Goal: Task Accomplishment & Management: Manage account settings

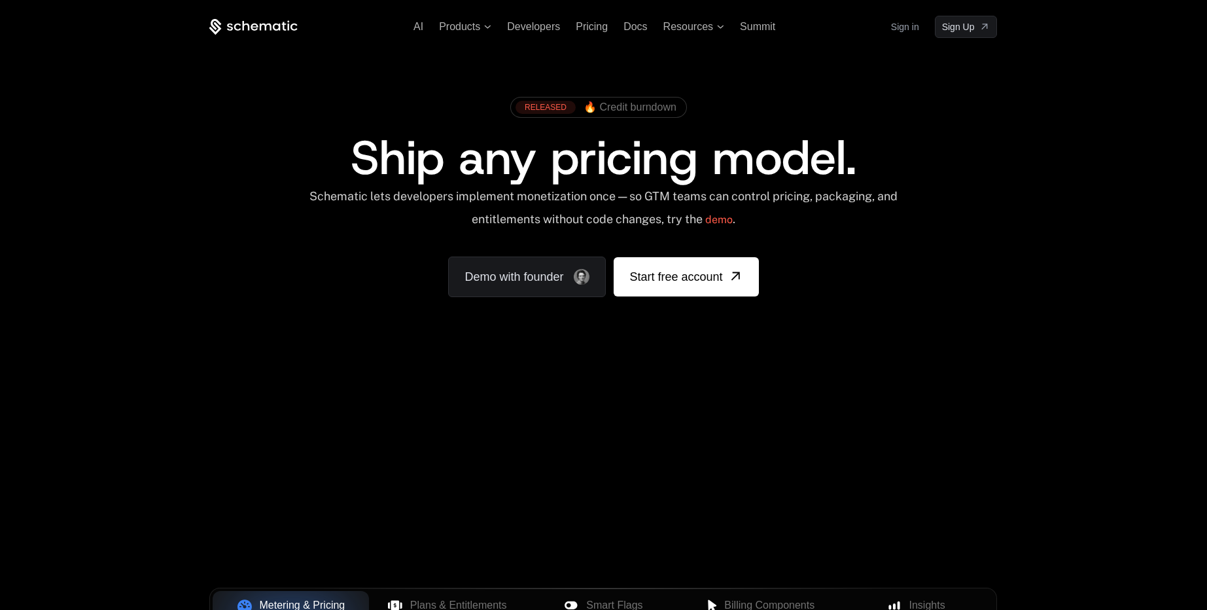
click at [904, 33] on link "Sign in" at bounding box center [905, 26] width 28 height 21
click at [538, 22] on span "Developers" at bounding box center [533, 26] width 53 height 11
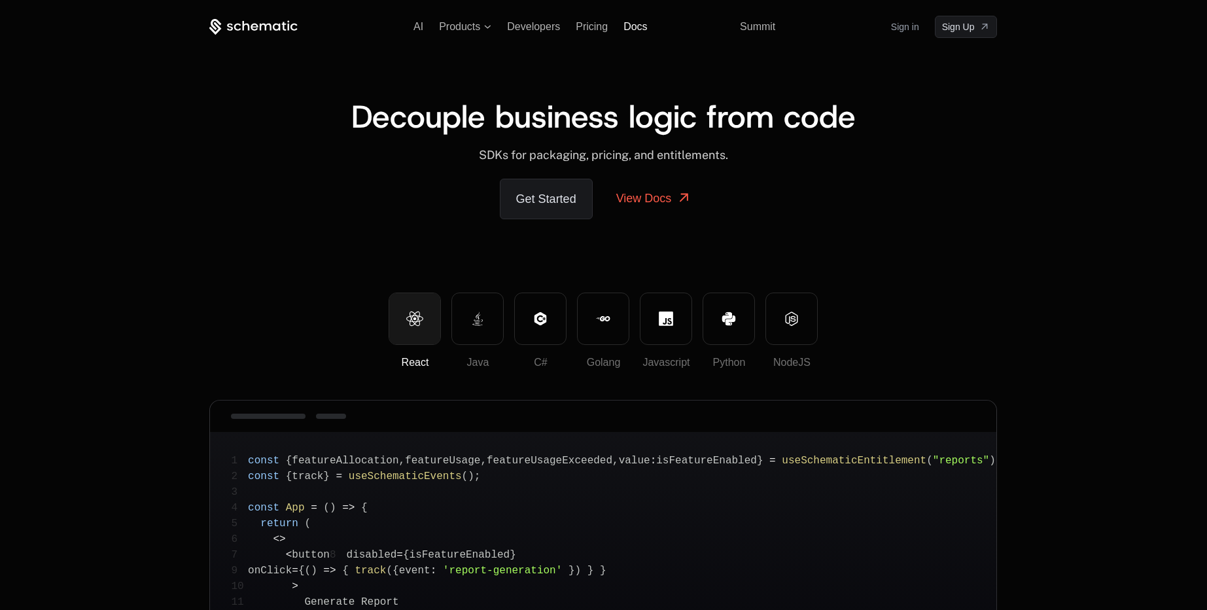
click at [634, 26] on span "Docs" at bounding box center [636, 26] width 24 height 11
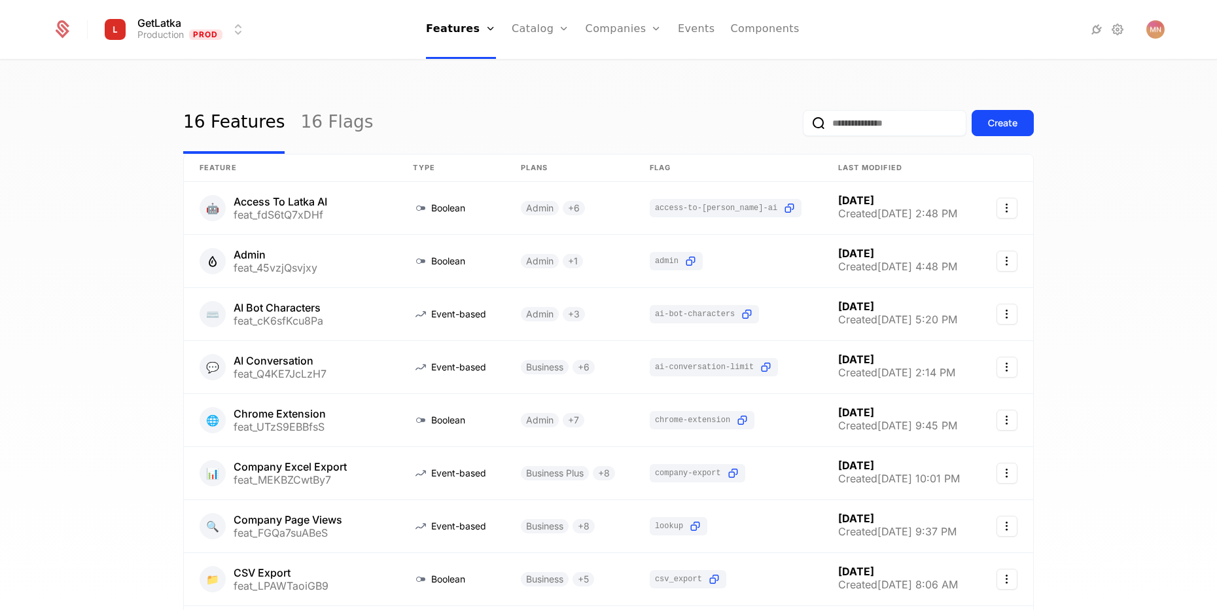
click at [544, 69] on link "Plans" at bounding box center [560, 64] width 67 height 10
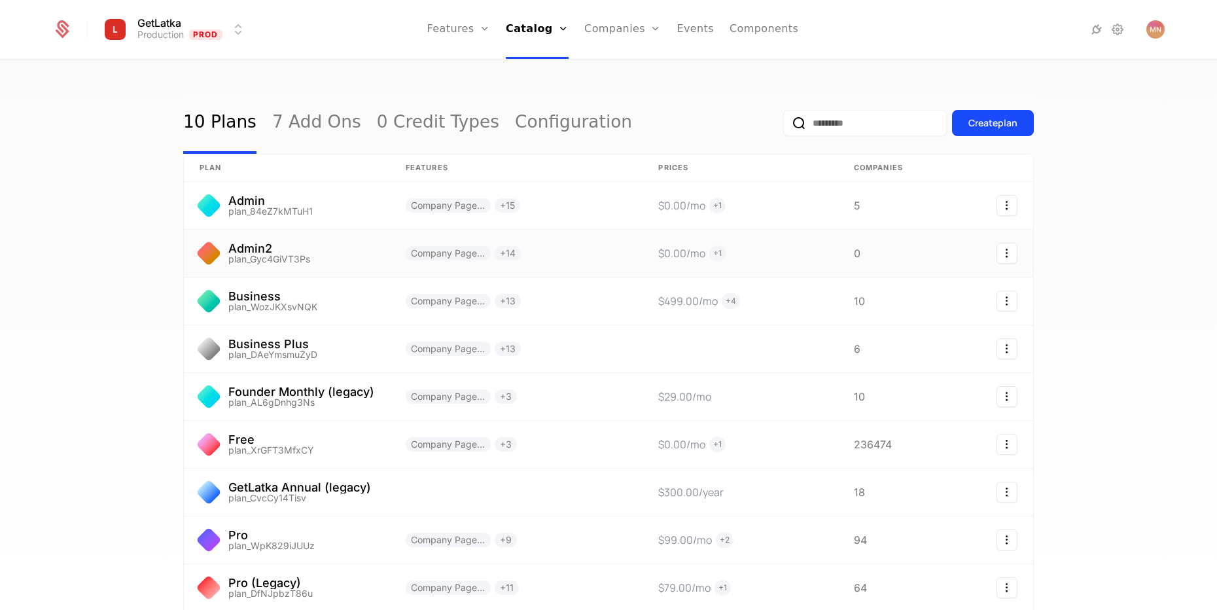
click at [324, 252] on link at bounding box center [287, 253] width 206 height 47
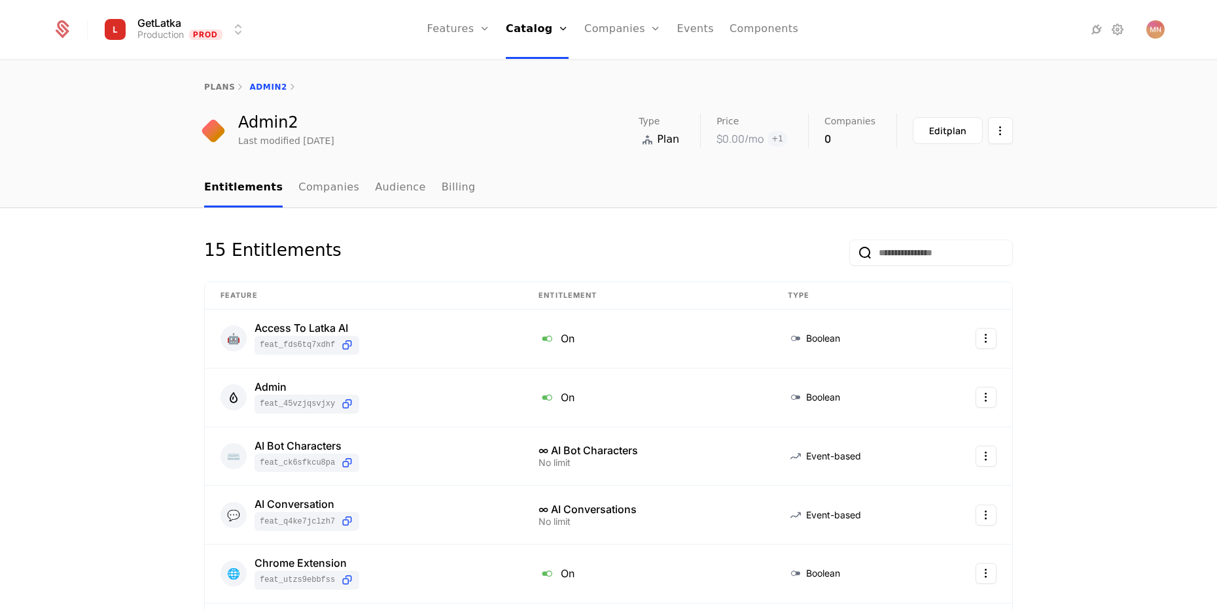
click at [996, 132] on html "GetLatka Production Prod Features Features Flags Catalog Plans Add Ons Credits …" at bounding box center [608, 305] width 1217 height 610
click at [718, 199] on html "GetLatka Production Prod Features Features Flags Catalog Plans Add Ons Credits …" at bounding box center [608, 305] width 1217 height 610
click at [467, 65] on link "Features" at bounding box center [473, 64] width 60 height 10
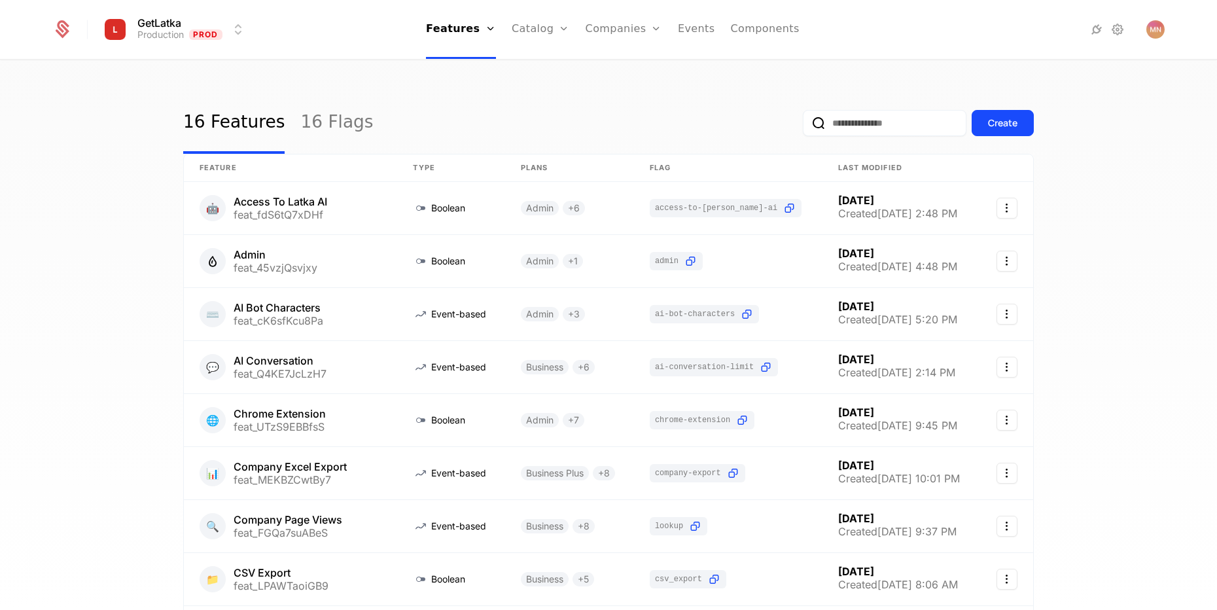
click at [989, 115] on button "Create" at bounding box center [1003, 123] width 62 height 26
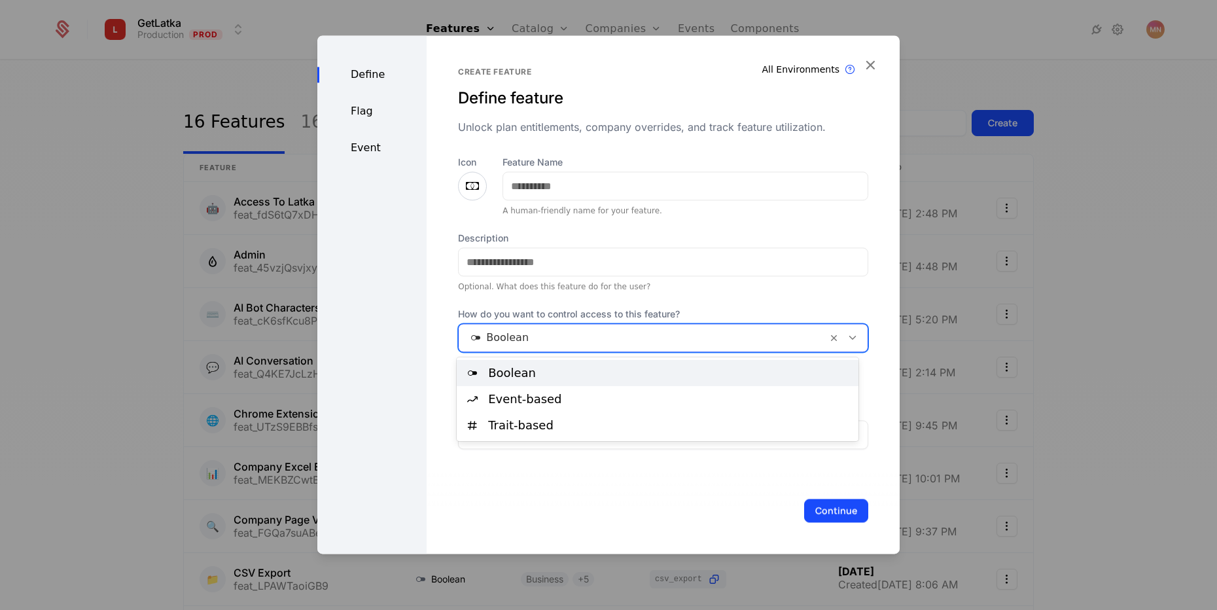
click at [535, 332] on div at bounding box center [643, 337] width 350 height 18
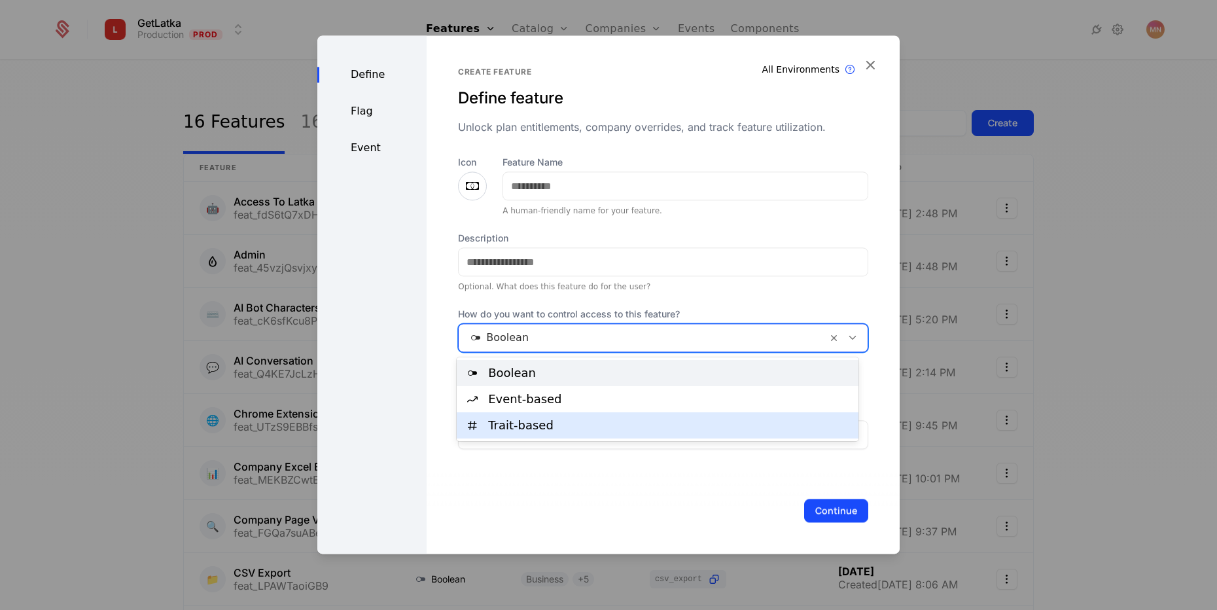
click at [535, 425] on div "Trait-based" at bounding box center [669, 425] width 362 height 12
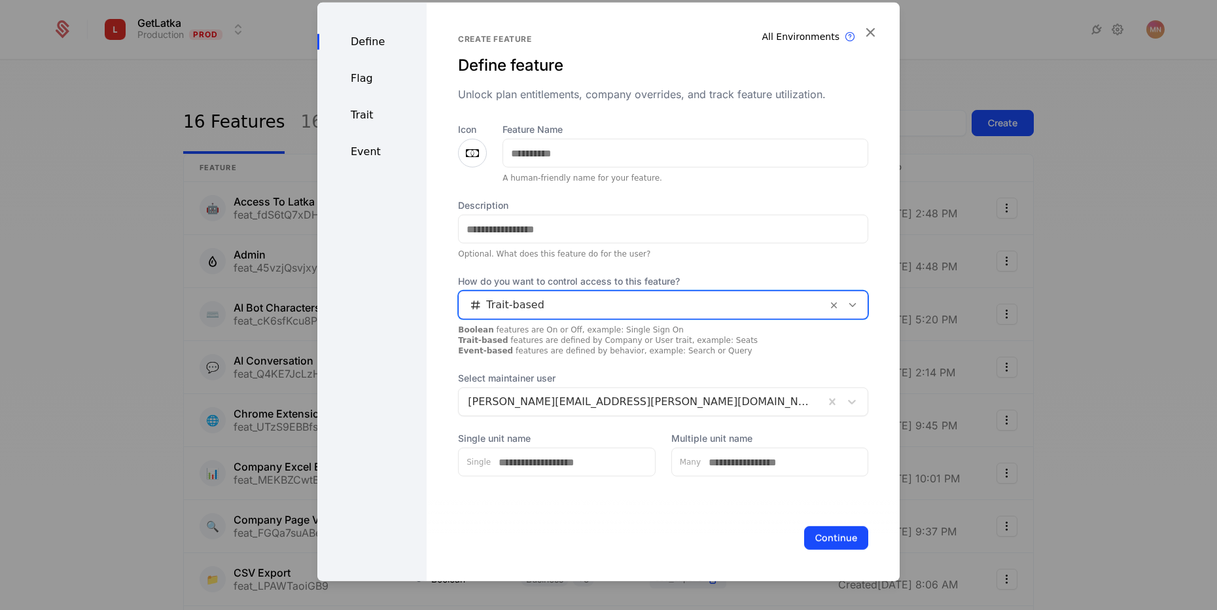
click at [381, 113] on div "Trait" at bounding box center [371, 115] width 109 height 16
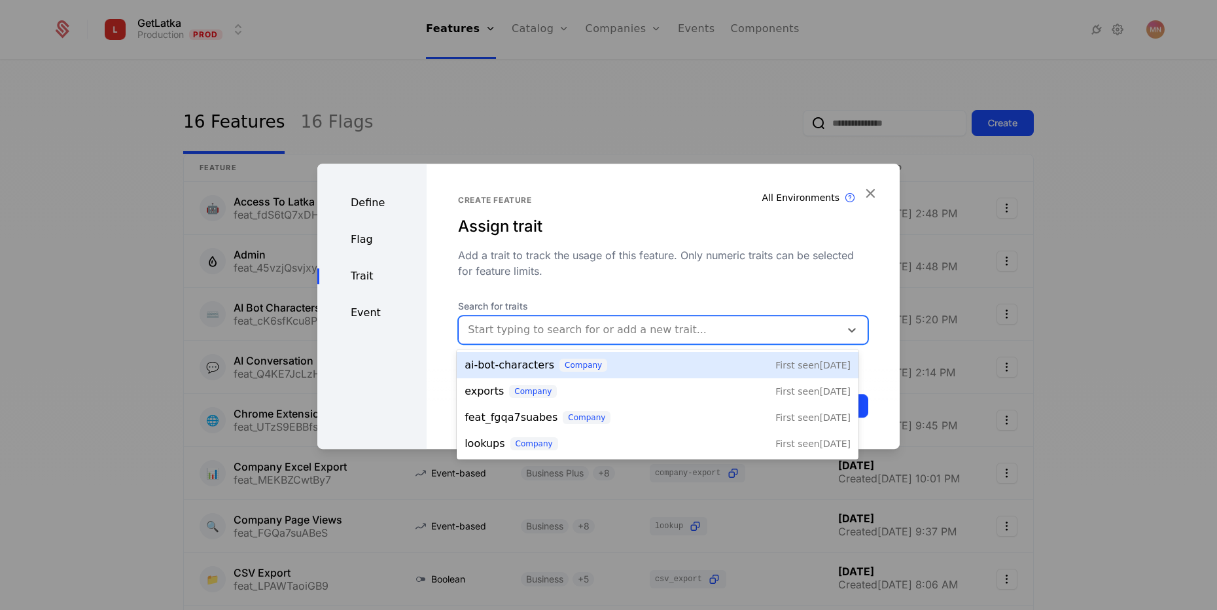
click at [548, 332] on div at bounding box center [649, 330] width 363 height 18
click at [404, 376] on div "Define Flag Trait Event" at bounding box center [371, 306] width 109 height 285
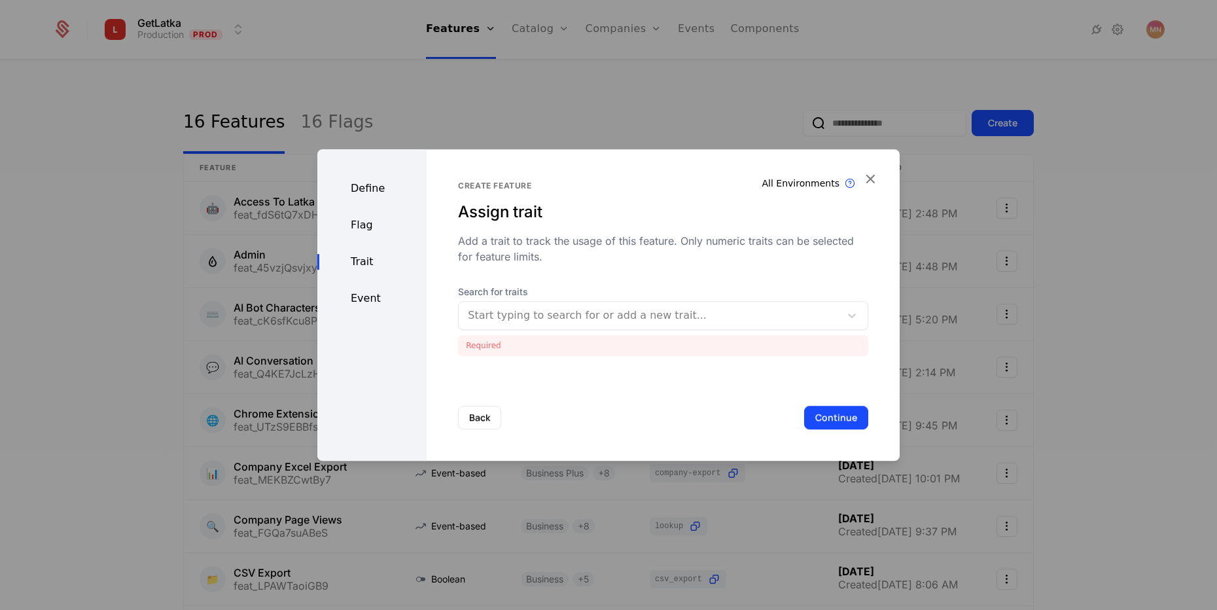
click at [530, 321] on div at bounding box center [649, 315] width 363 height 18
click at [408, 355] on div "Define Flag Trait Event" at bounding box center [371, 304] width 109 height 311
click at [487, 421] on button "Back" at bounding box center [479, 418] width 43 height 24
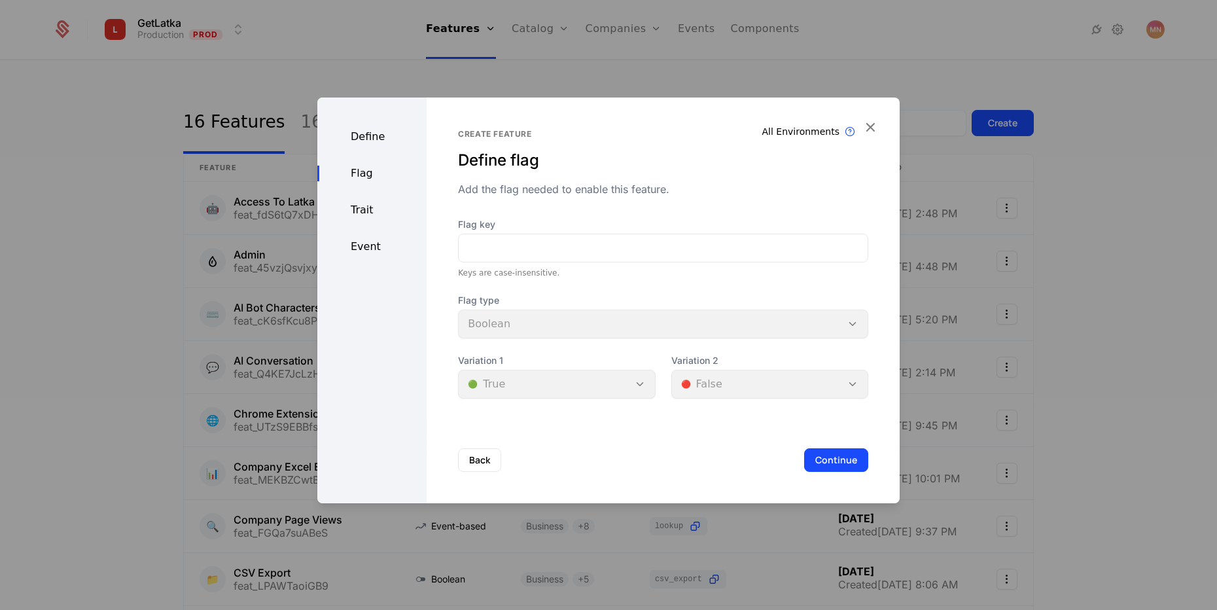
click at [862, 128] on icon "button" at bounding box center [870, 126] width 17 height 17
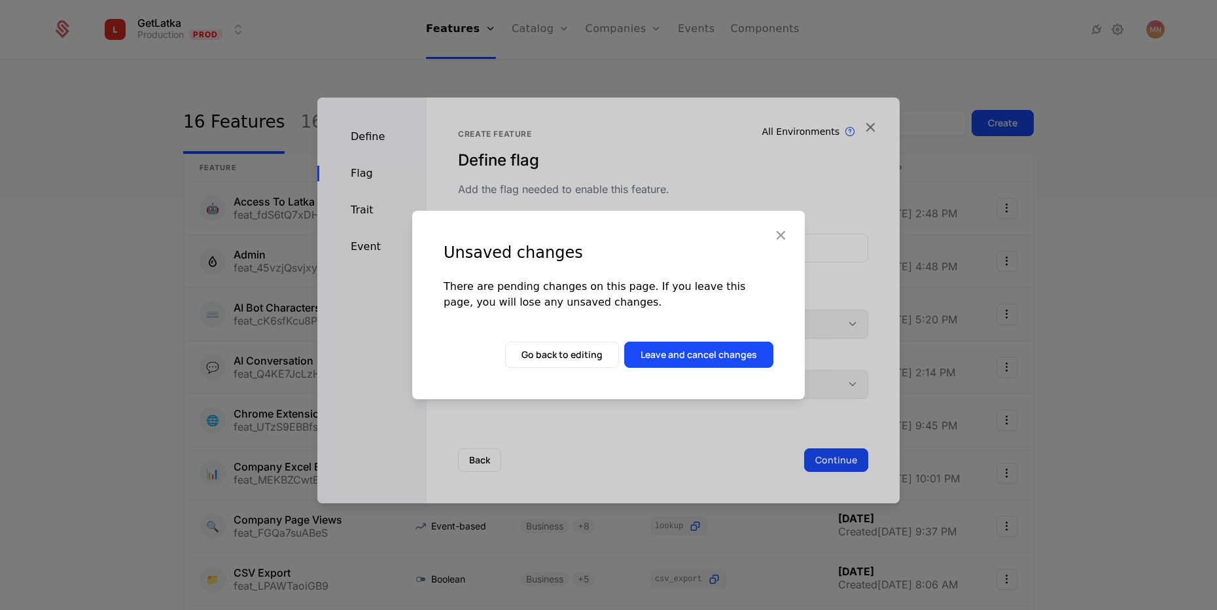
click at [658, 364] on button "Leave and cancel changes" at bounding box center [698, 355] width 149 height 26
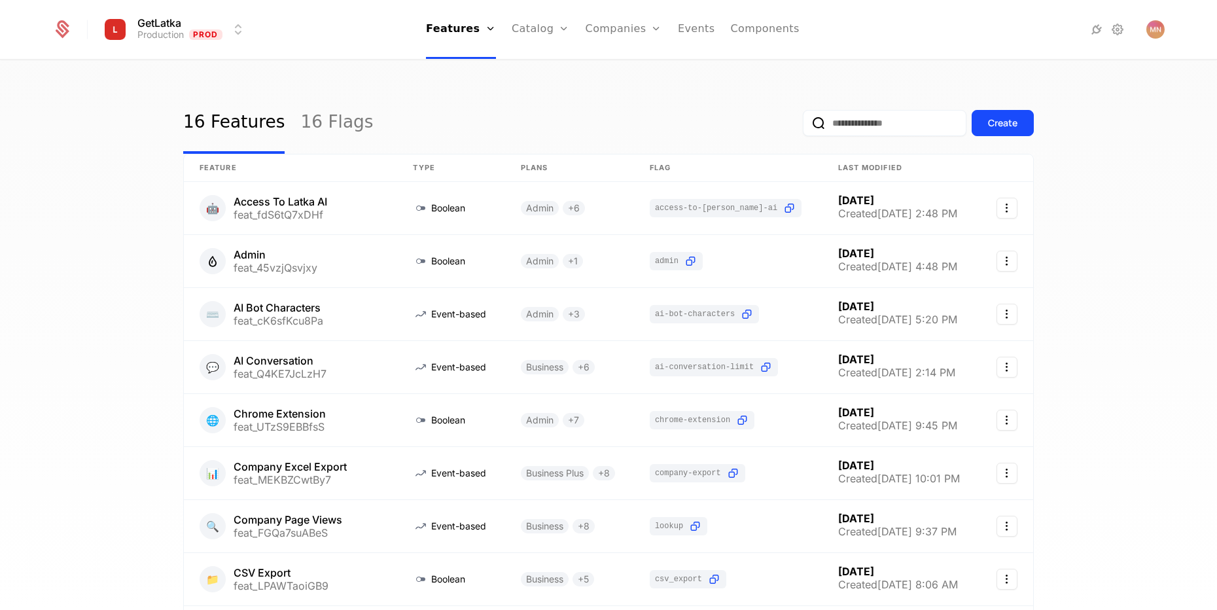
click at [325, 132] on link "16 Flags" at bounding box center [336, 123] width 73 height 62
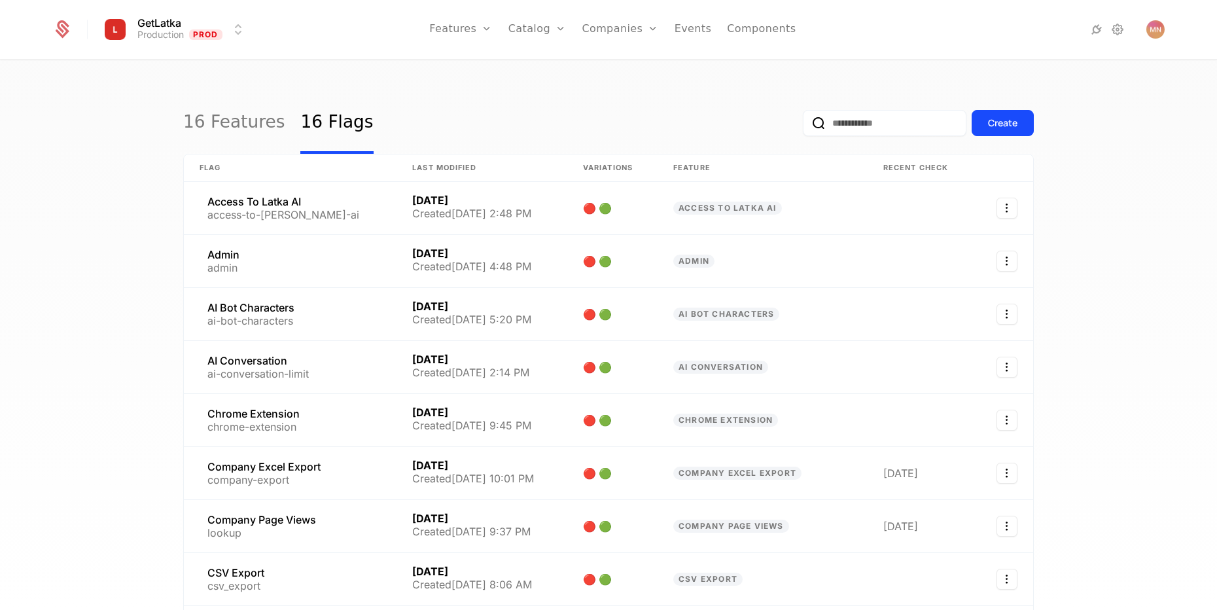
click at [1003, 128] on div "Create" at bounding box center [1002, 122] width 29 height 13
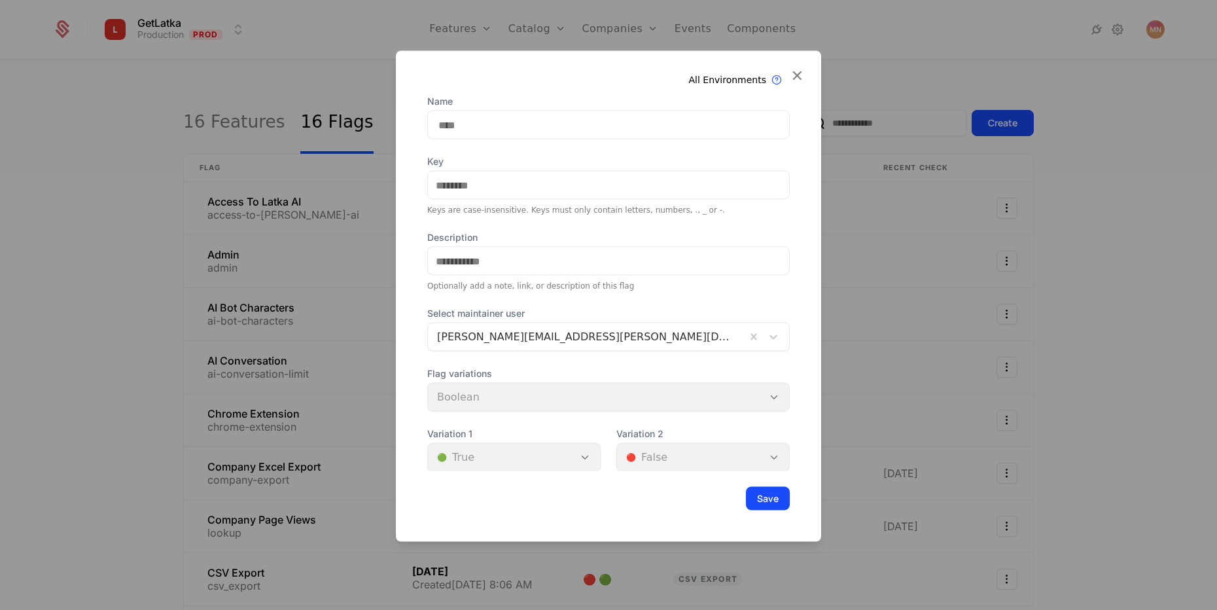
scroll to position [46, 0]
click at [491, 388] on div "Flag variations Boolean" at bounding box center [608, 388] width 362 height 44
click at [491, 184] on input "Key" at bounding box center [608, 184] width 361 height 27
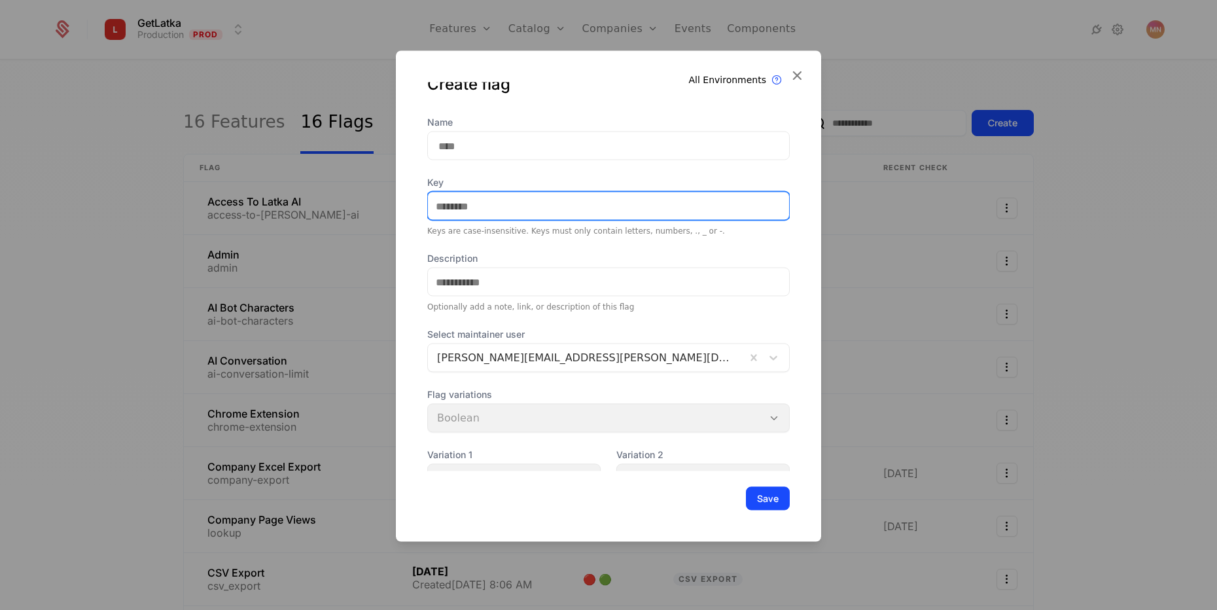
scroll to position [0, 0]
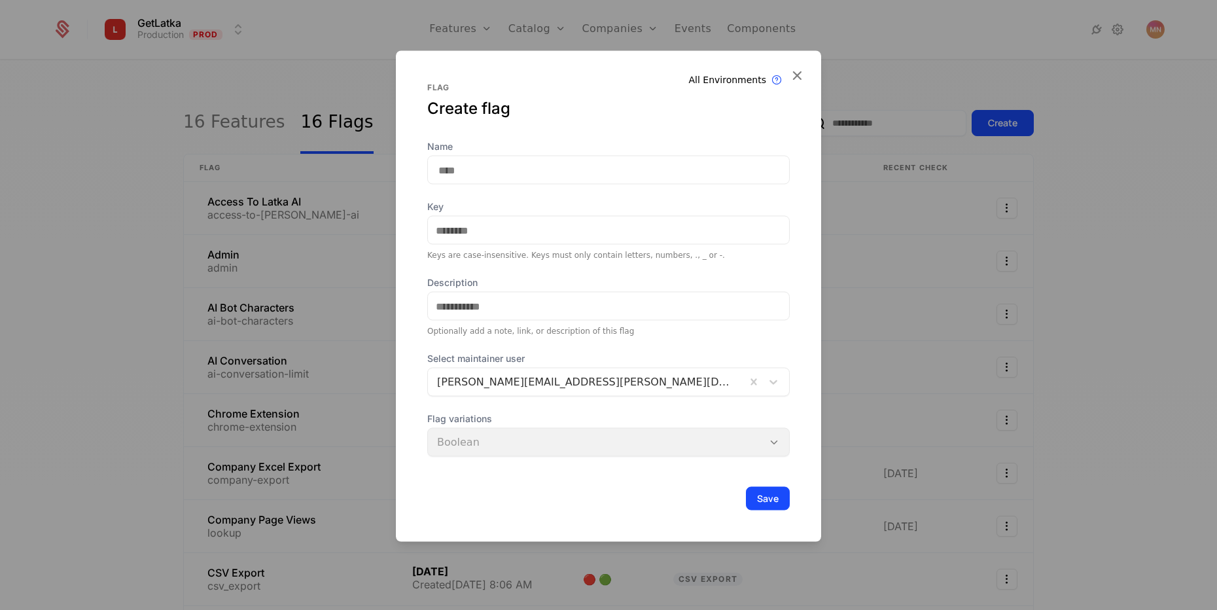
click at [491, 184] on input "Name" at bounding box center [608, 170] width 362 height 29
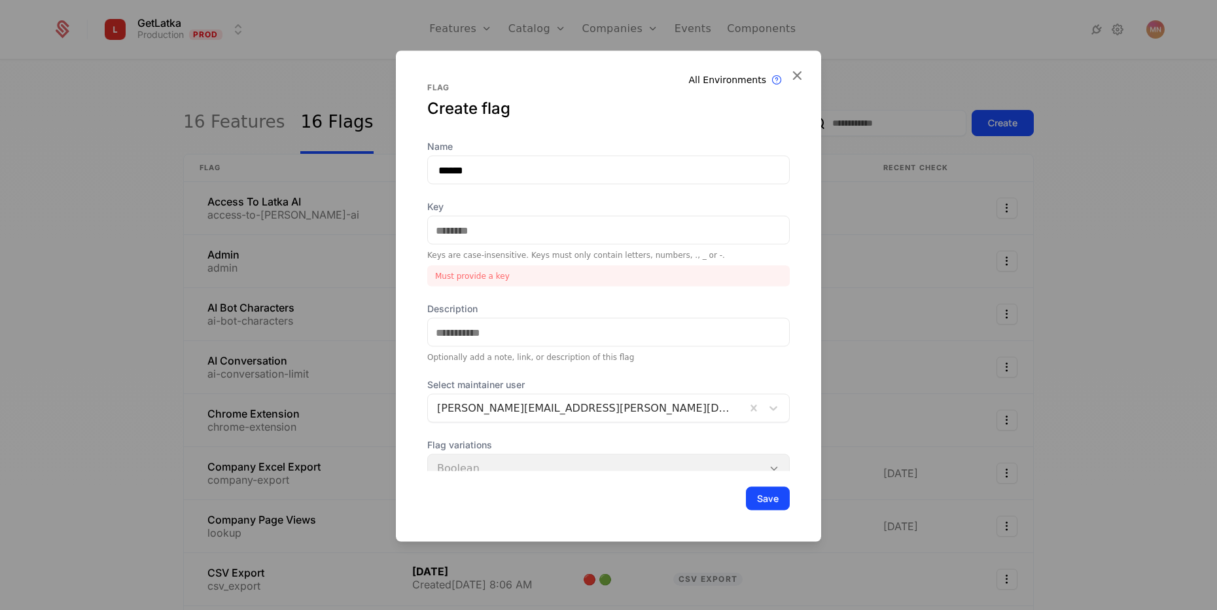
type input "******"
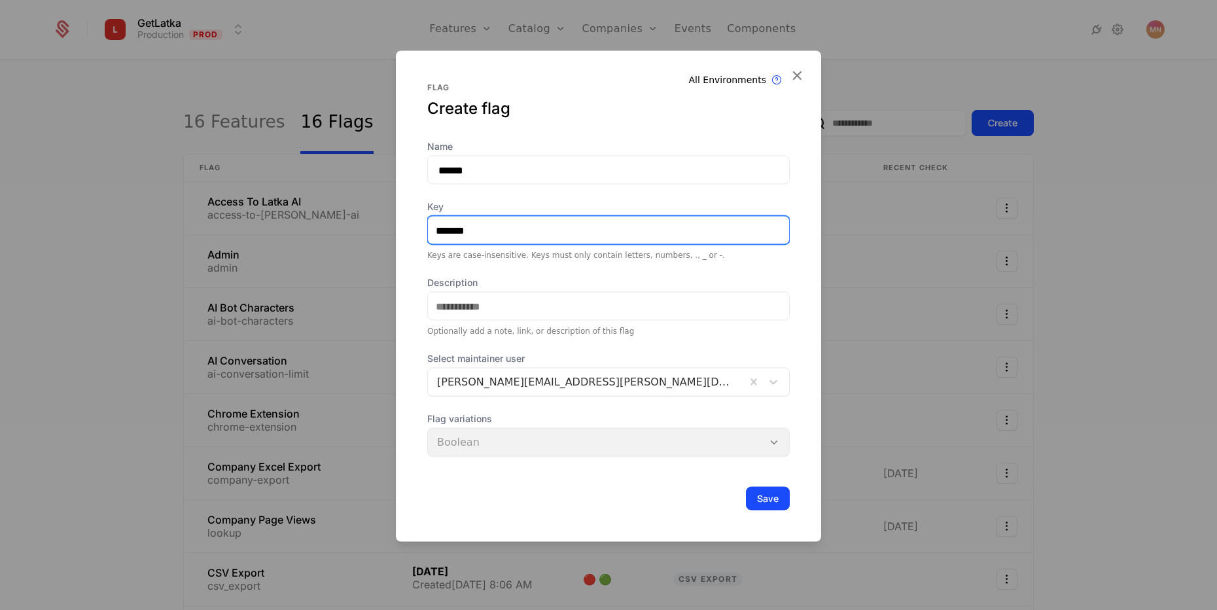
type input "*******"
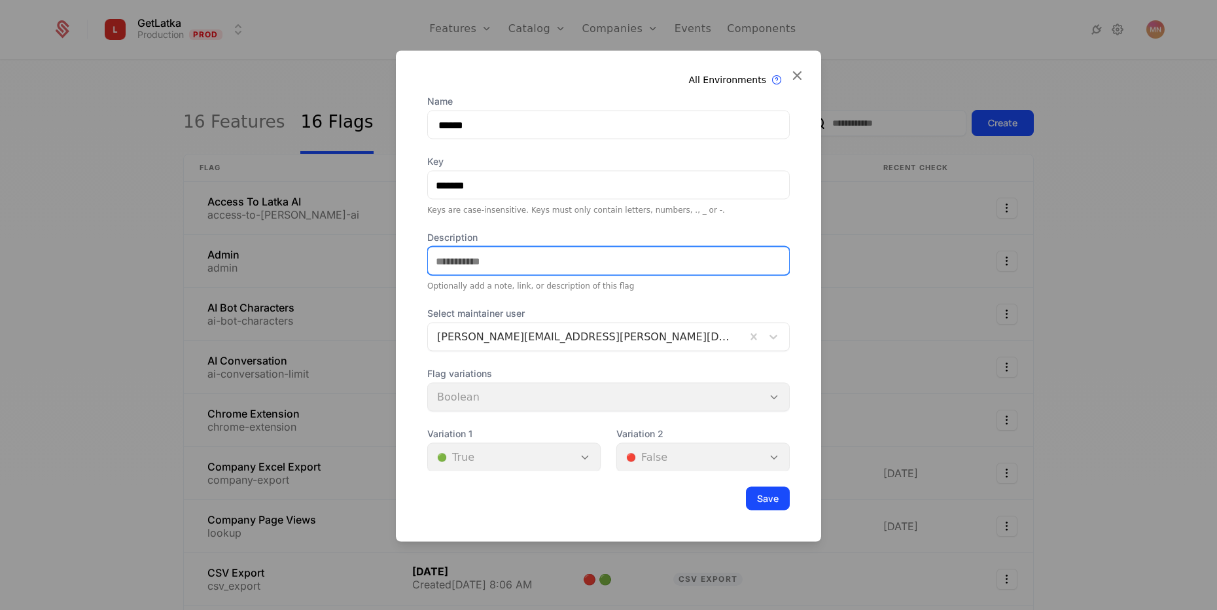
scroll to position [46, 0]
click at [537, 387] on div "Flag variations Boolean" at bounding box center [608, 388] width 362 height 44
click at [544, 453] on div "Variation 1 🟢 True" at bounding box center [513, 449] width 173 height 44
click at [721, 459] on div "Variation 2 🔴 False" at bounding box center [702, 449] width 173 height 44
drag, startPoint x: 535, startPoint y: 474, endPoint x: 578, endPoint y: 351, distance: 131.2
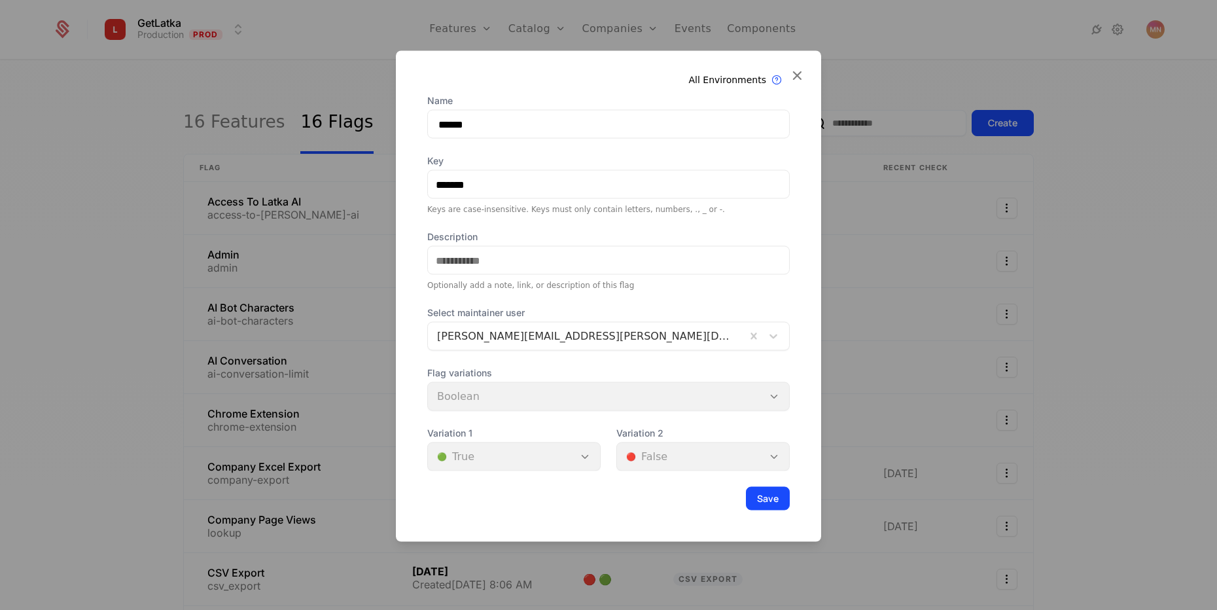
click at [534, 474] on div "Flag Create flag Name ****** Key ******* Keys are case-insensitive. Keys must o…" at bounding box center [608, 296] width 425 height 491
click at [581, 258] on input "Description" at bounding box center [608, 260] width 361 height 27
type input "****"
click at [800, 79] on icon at bounding box center [796, 75] width 17 height 17
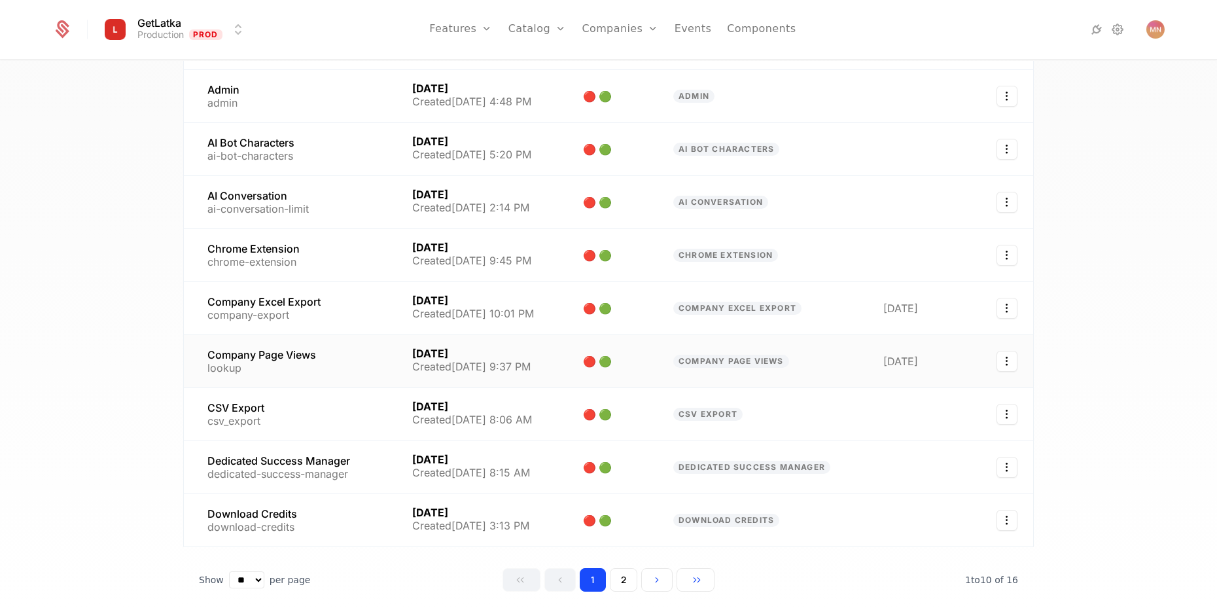
scroll to position [212, 0]
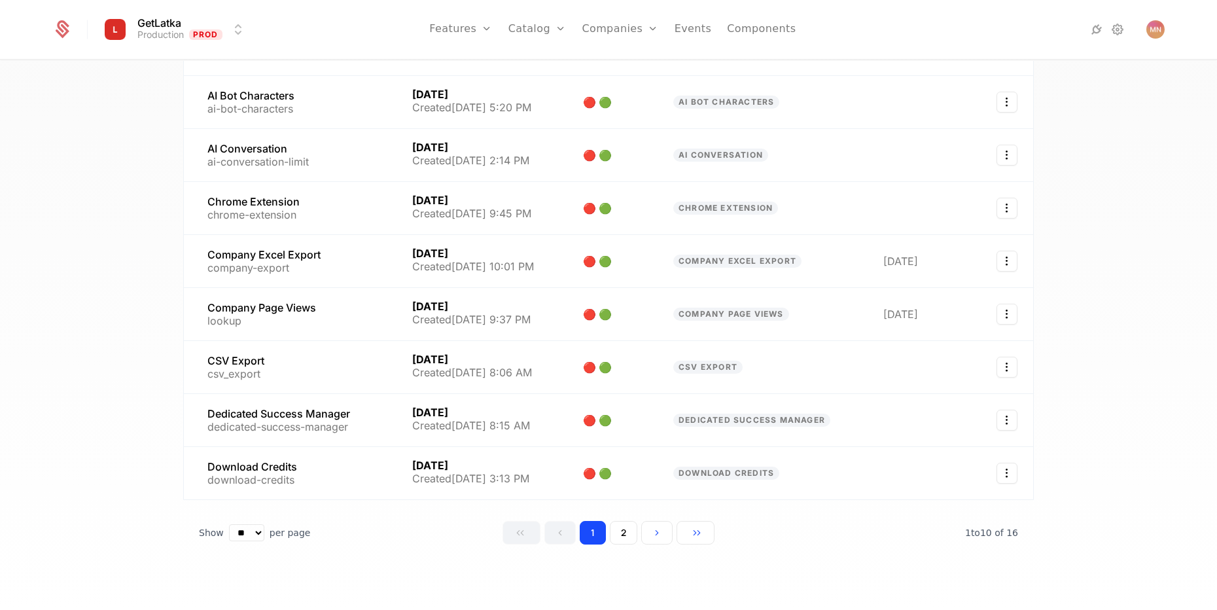
drag, startPoint x: 614, startPoint y: 535, endPoint x: 609, endPoint y: 529, distance: 8.0
click at [614, 535] on button "2" at bounding box center [623, 533] width 27 height 24
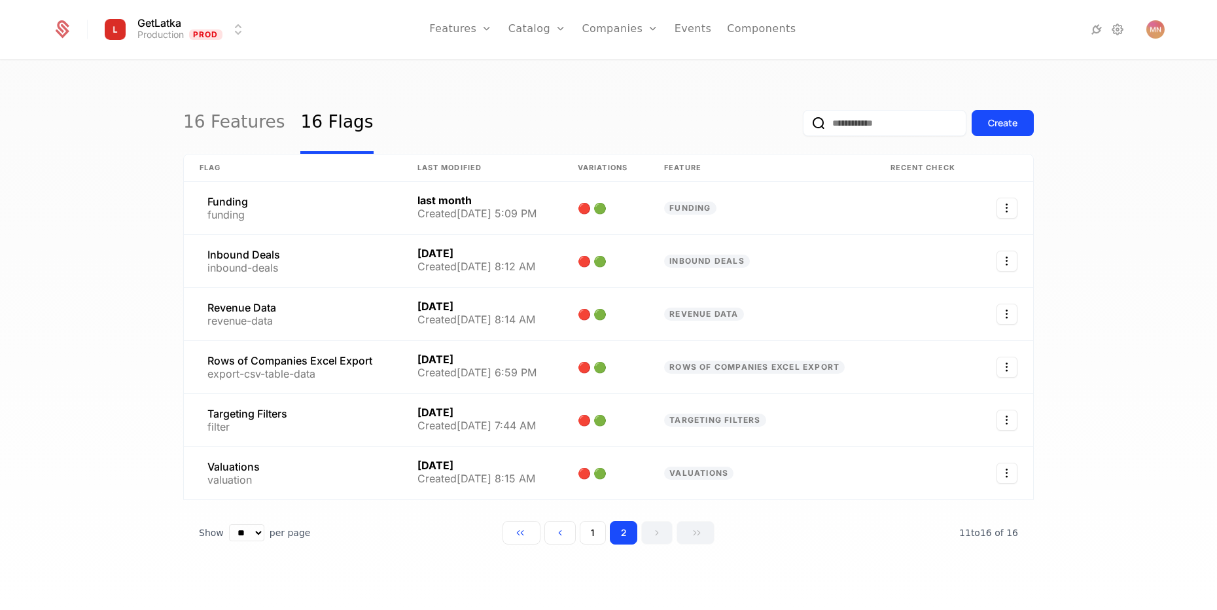
click at [232, 128] on link "16 Features" at bounding box center [233, 123] width 101 height 62
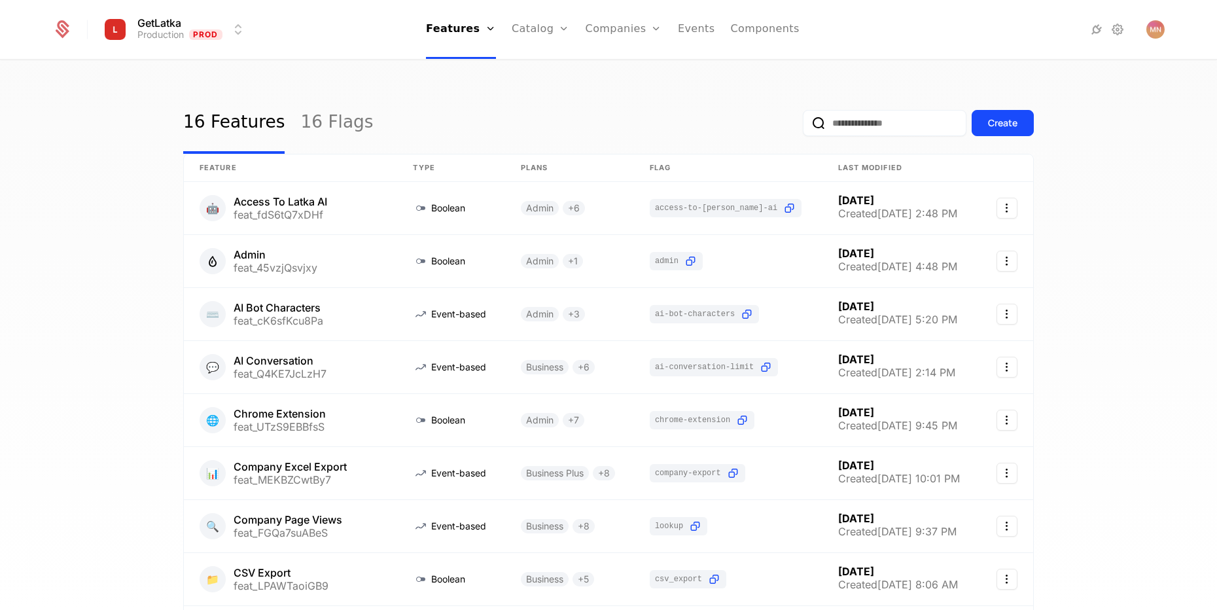
click at [979, 118] on button "Create" at bounding box center [1003, 123] width 62 height 26
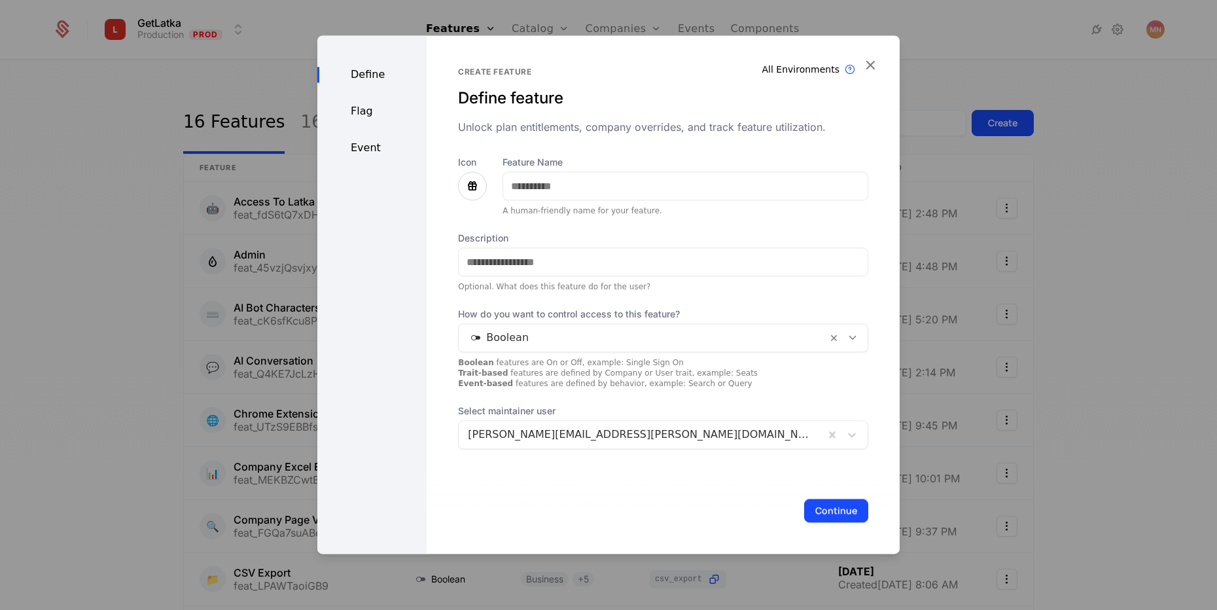
click at [364, 114] on div "Flag" at bounding box center [371, 111] width 109 height 16
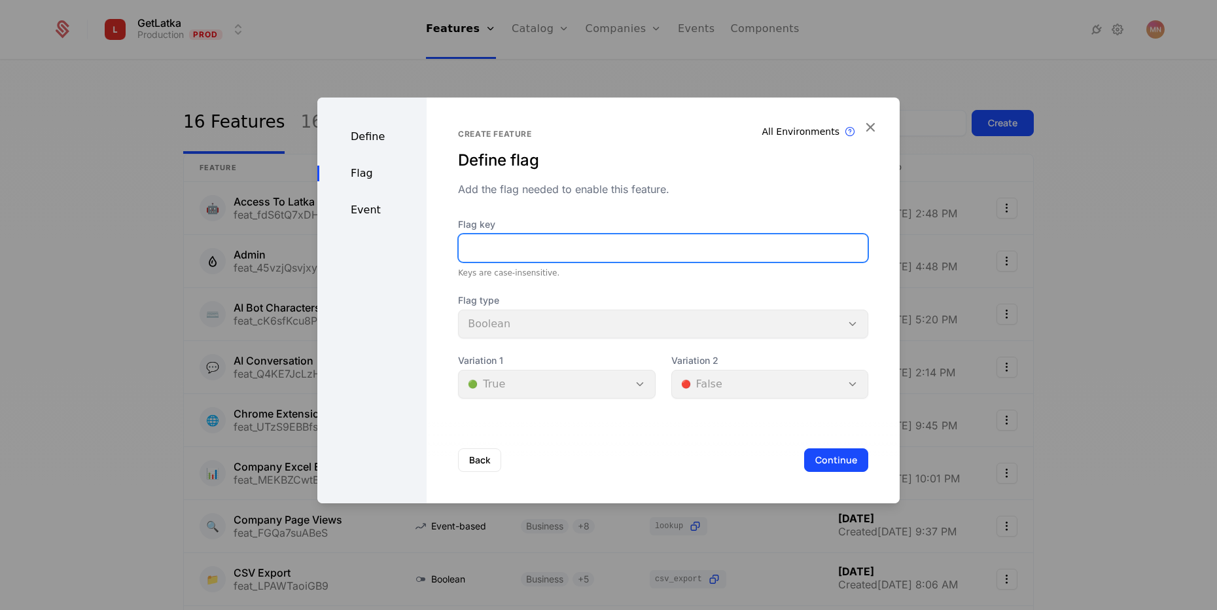
click at [550, 245] on input "Flag key" at bounding box center [663, 247] width 409 height 27
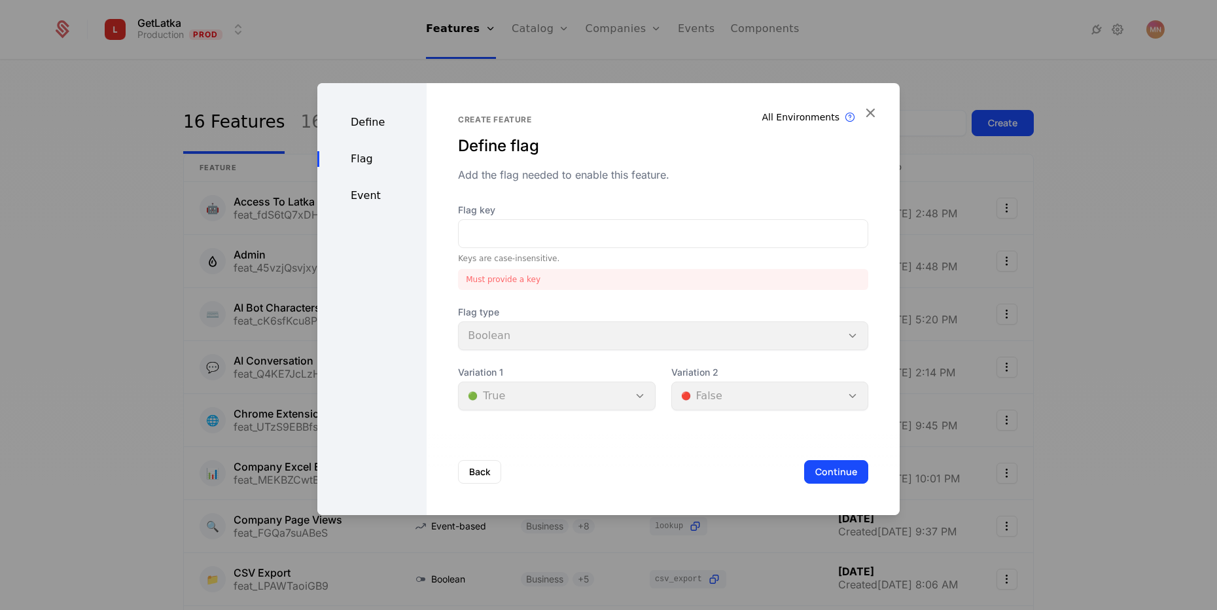
click at [881, 104] on div "Create feature Define flag Add the flag needed to enable this feature. Flag key…" at bounding box center [663, 299] width 473 height 432
click at [869, 110] on icon "button" at bounding box center [870, 112] width 17 height 17
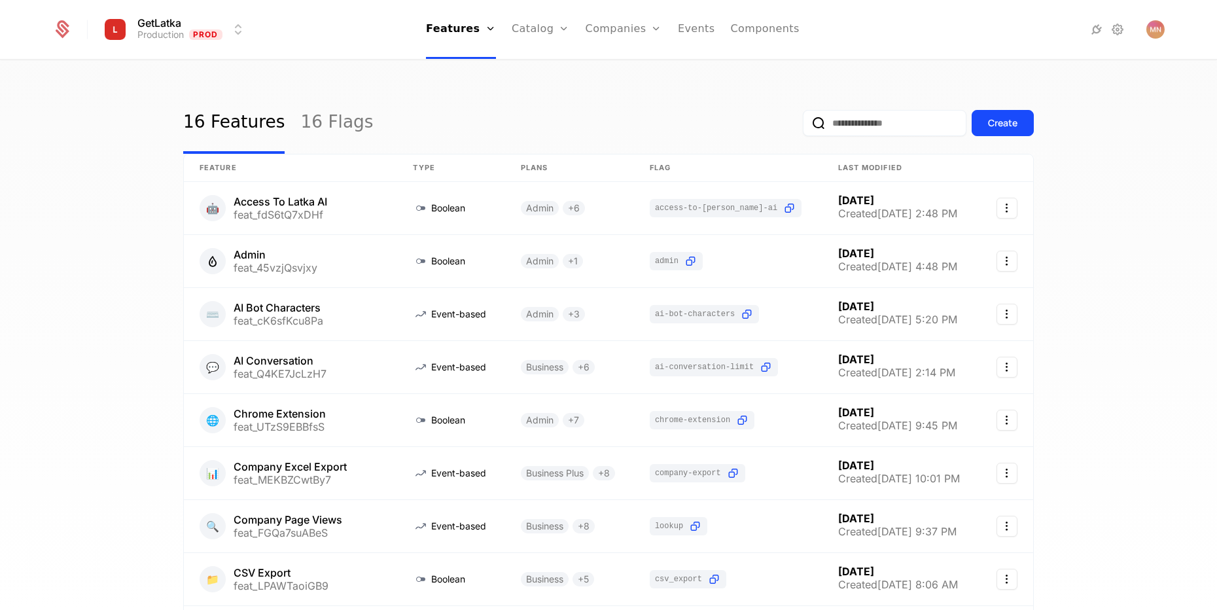
click at [560, 132] on link "Configuration" at bounding box center [560, 127] width 67 height 10
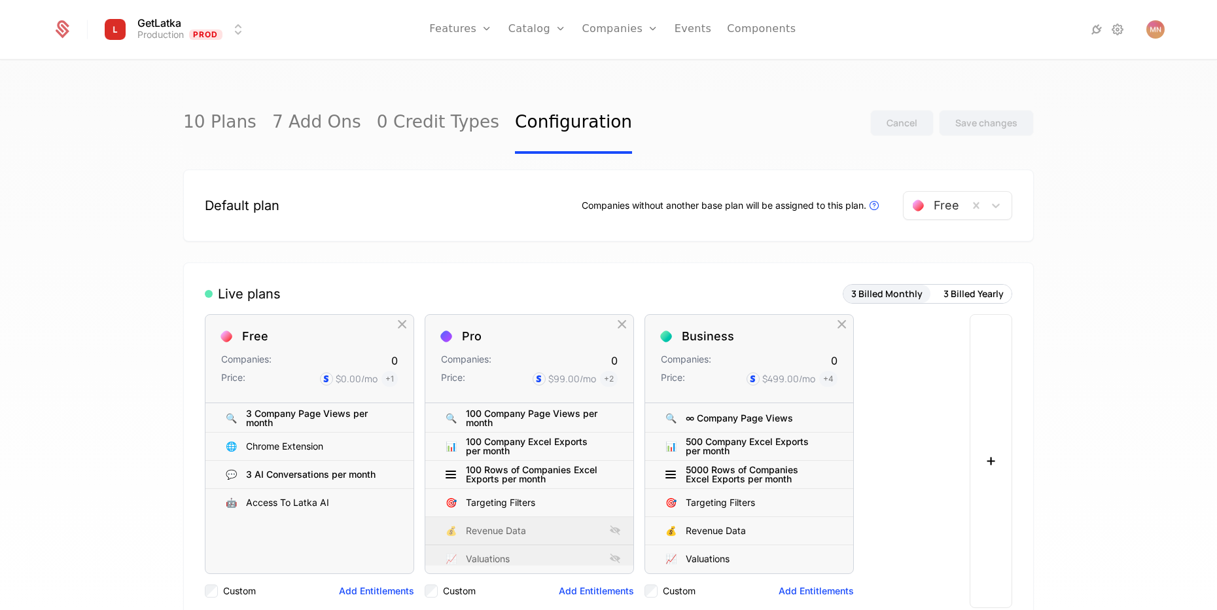
click at [215, 135] on link "10 Plans" at bounding box center [219, 123] width 73 height 62
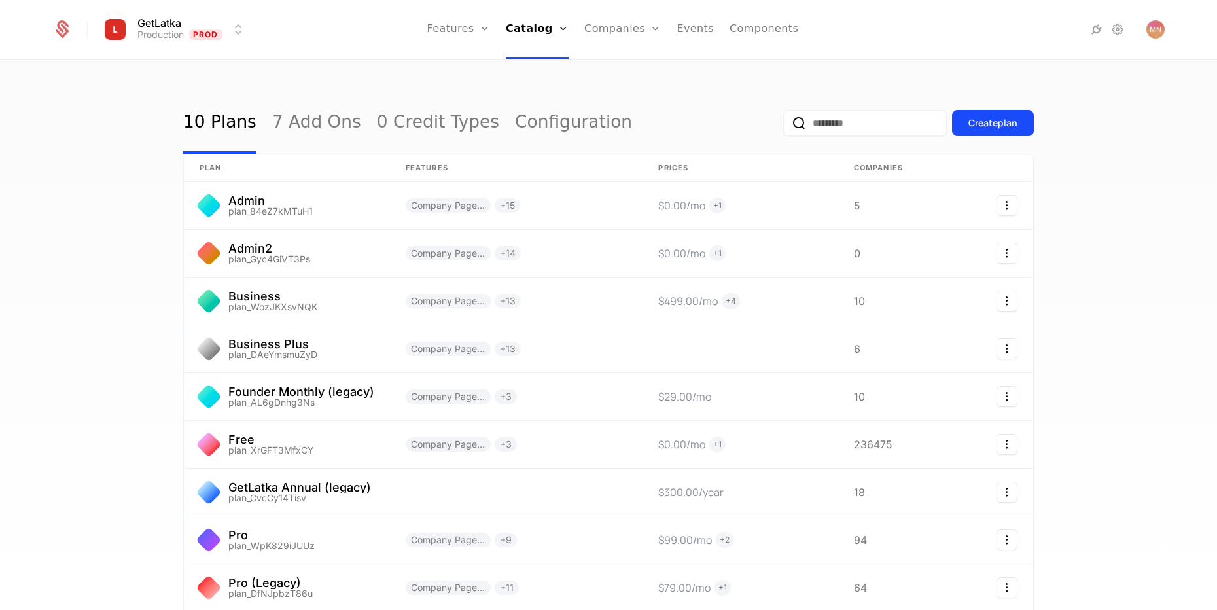
click at [468, 19] on link "Features" at bounding box center [458, 29] width 63 height 59
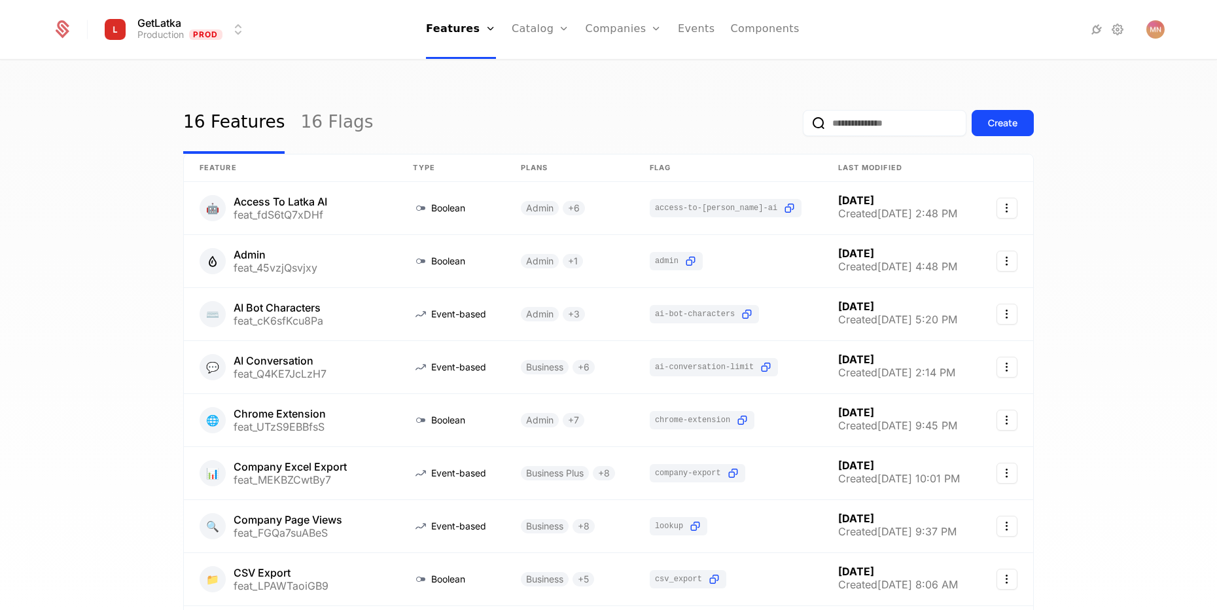
click at [1005, 130] on div "Create" at bounding box center [1002, 122] width 29 height 13
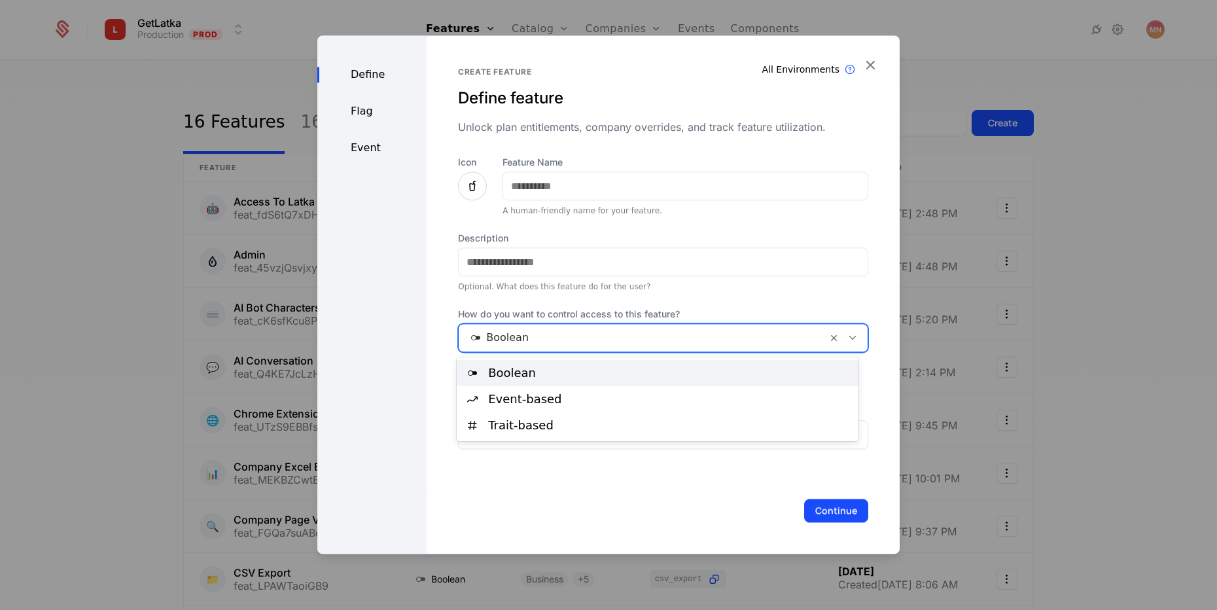
click at [558, 344] on div at bounding box center [643, 337] width 350 height 18
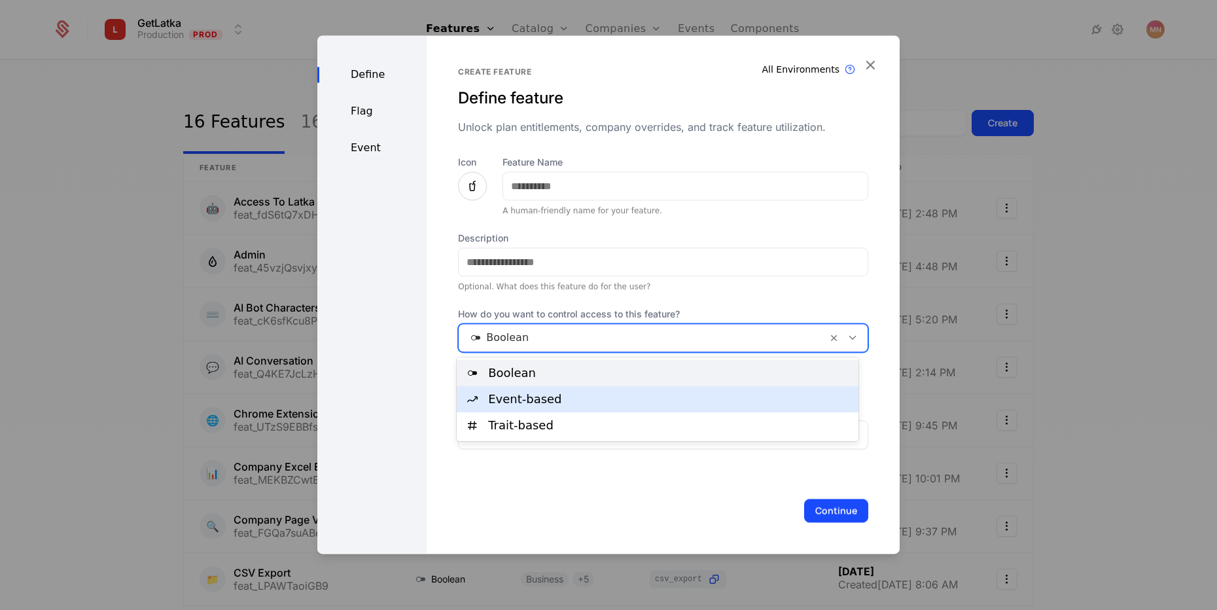
click at [582, 388] on div "Event-based" at bounding box center [658, 399] width 402 height 26
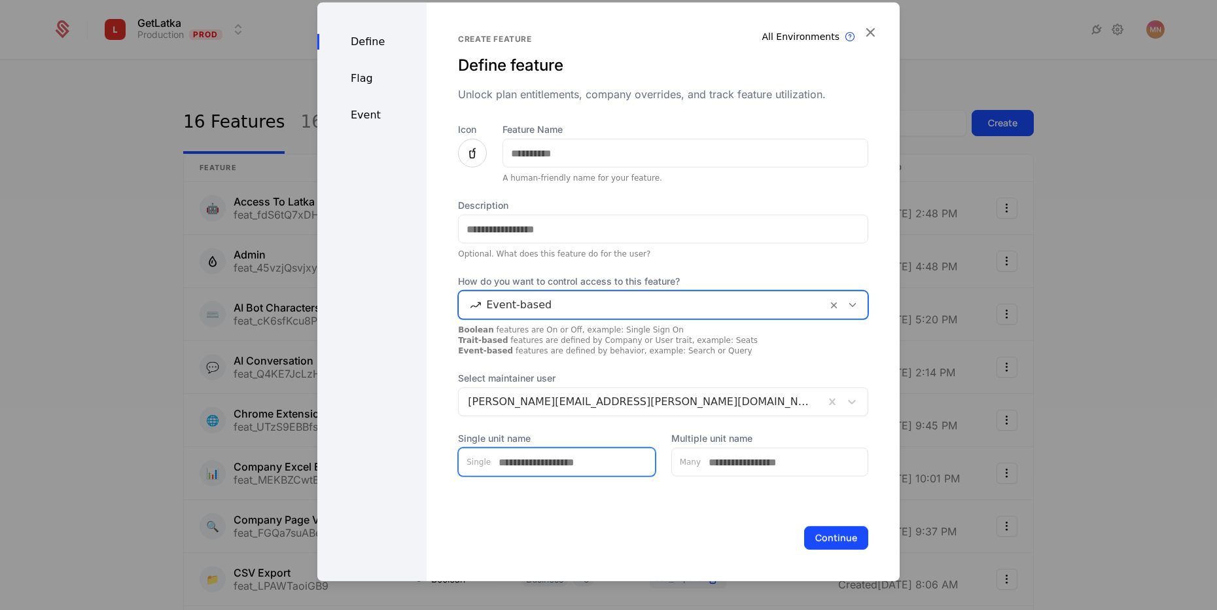
click at [595, 465] on input "Single unit name" at bounding box center [573, 461] width 164 height 27
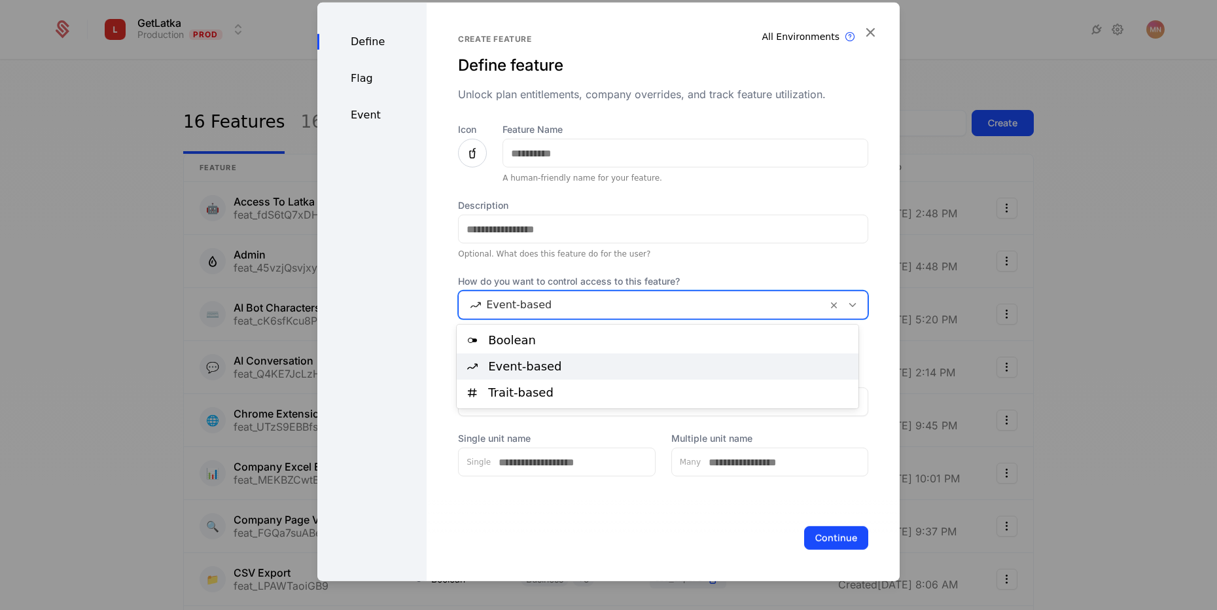
click at [546, 300] on div at bounding box center [643, 305] width 350 height 18
drag, startPoint x: 550, startPoint y: 383, endPoint x: 326, endPoint y: 233, distance: 270.2
click at [317, 245] on body "GetLatka Production Prod Features Features Flags Catalog Plans Add Ons Credits …" at bounding box center [608, 305] width 1217 height 610
click at [406, 195] on div "Define Flag Event" at bounding box center [371, 292] width 109 height 578
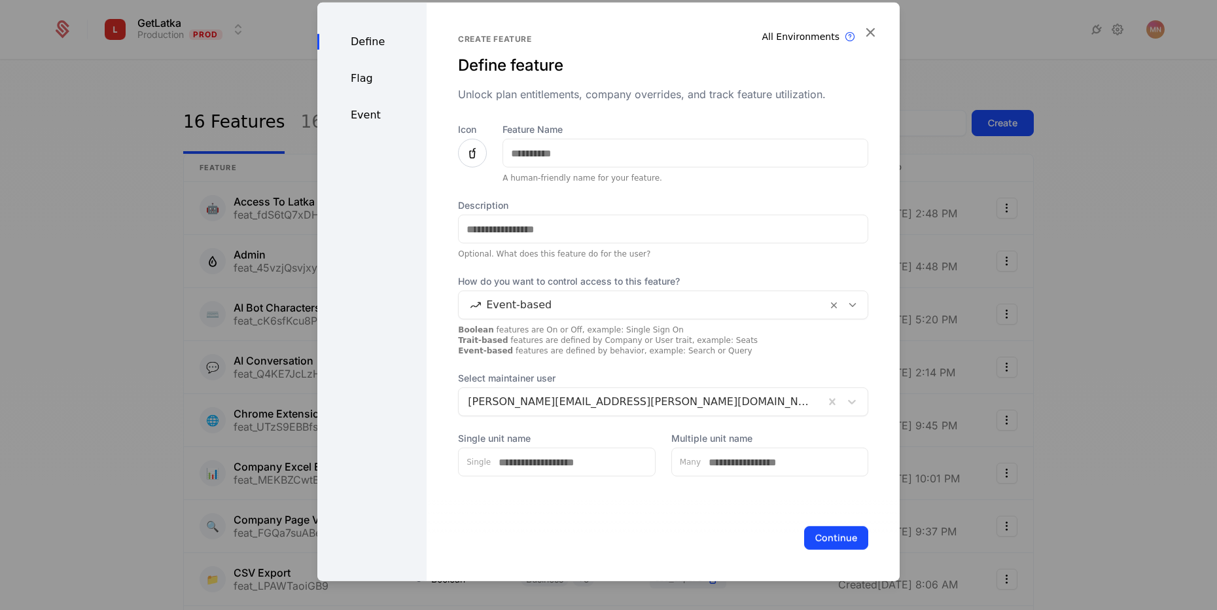
click at [377, 85] on div "Flag" at bounding box center [371, 79] width 109 height 16
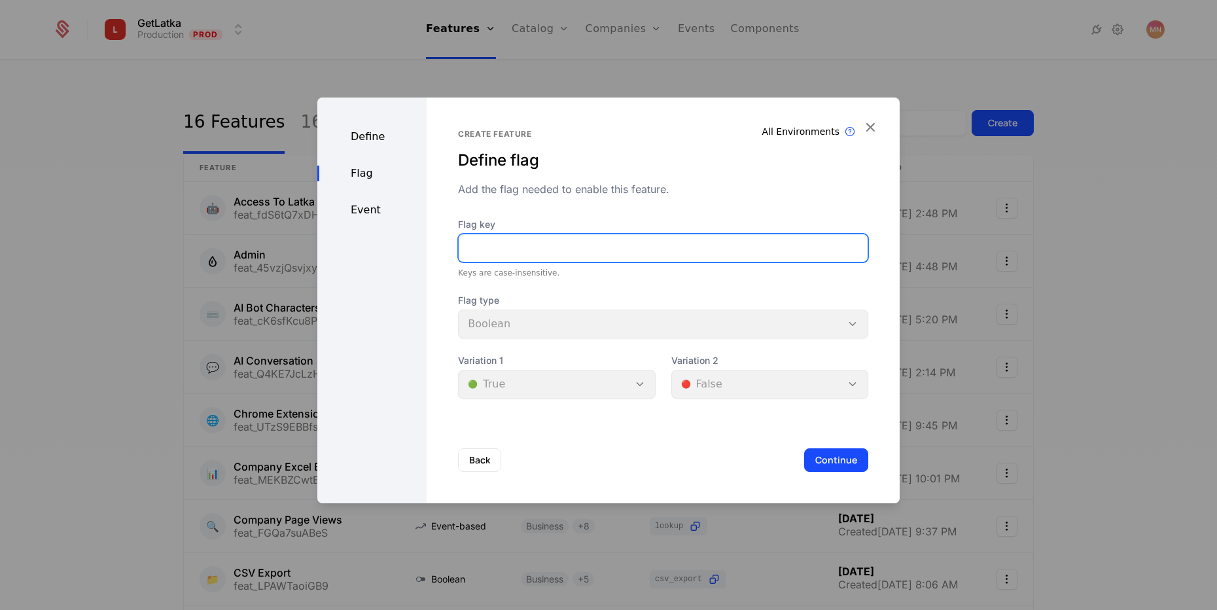
click at [524, 251] on input "Flag key" at bounding box center [663, 247] width 409 height 27
click at [391, 205] on div "Define Flag Event" at bounding box center [371, 300] width 109 height 406
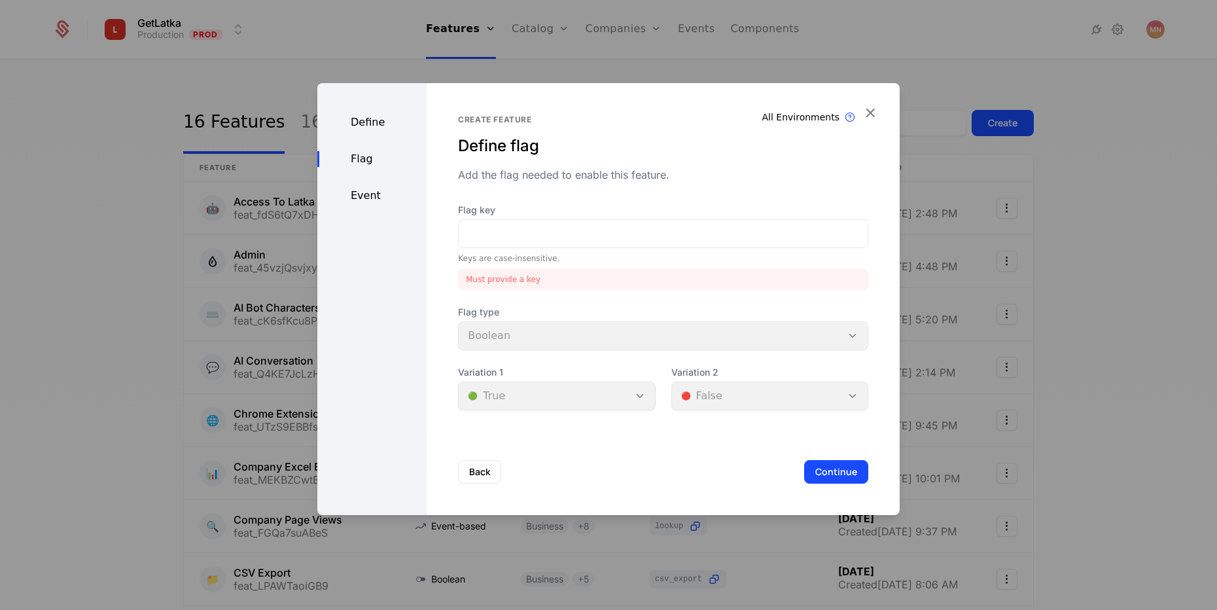
click at [370, 197] on div "Event" at bounding box center [371, 196] width 109 height 16
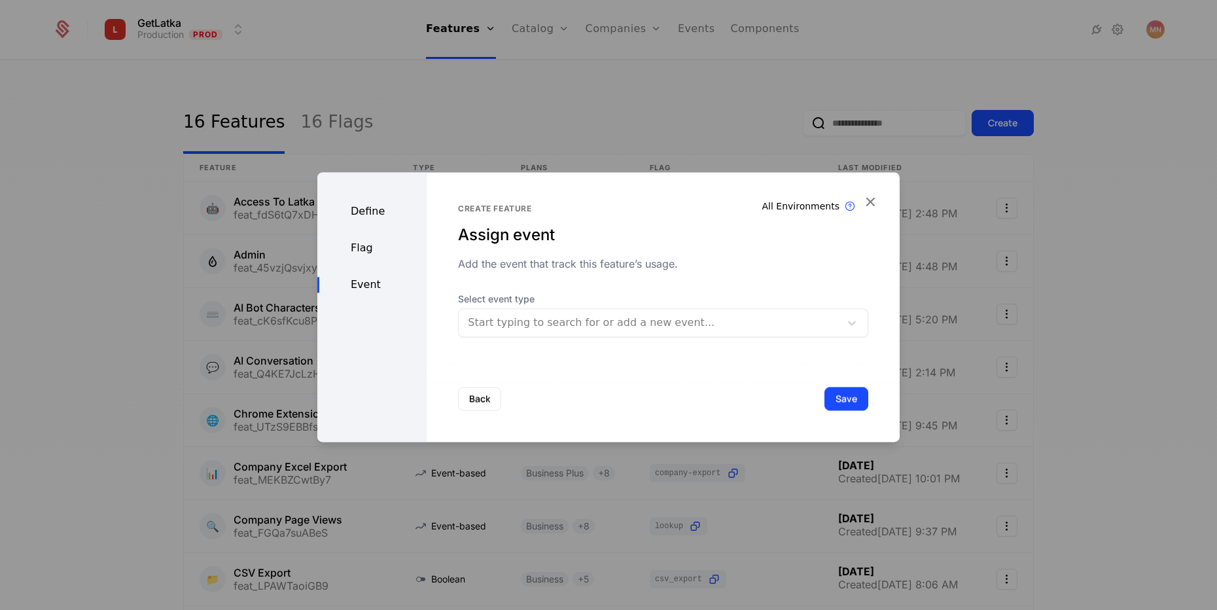
click at [600, 324] on div at bounding box center [649, 322] width 363 height 18
click at [712, 327] on div at bounding box center [649, 322] width 363 height 18
click at [366, 213] on div "Define Flag Event" at bounding box center [371, 307] width 109 height 270
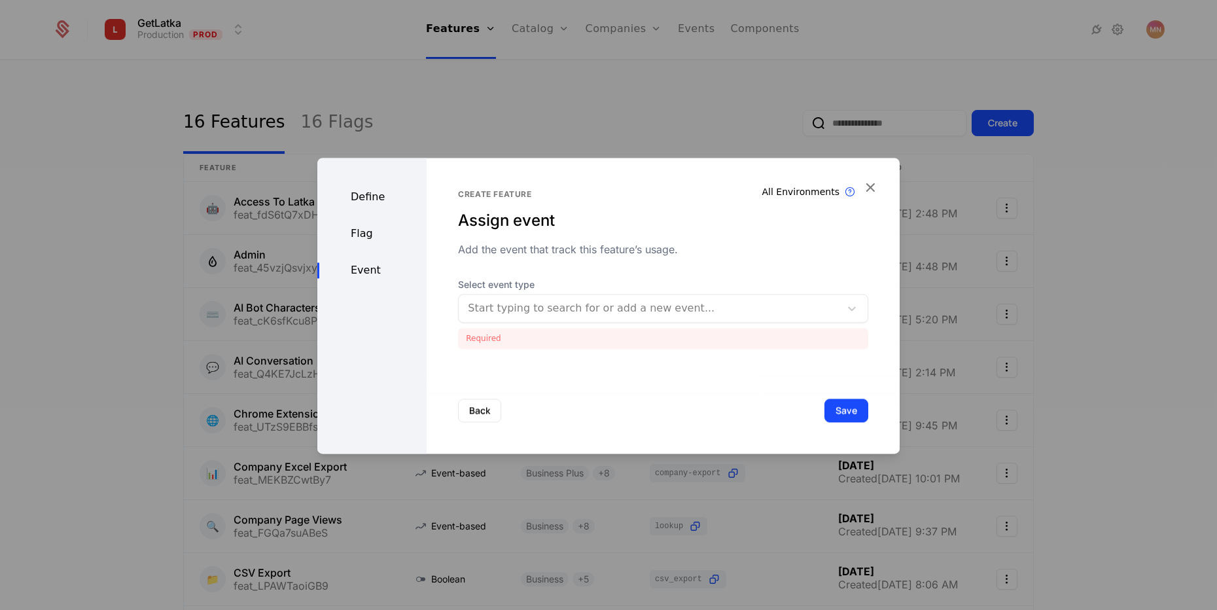
click at [366, 194] on div "Define" at bounding box center [371, 197] width 109 height 16
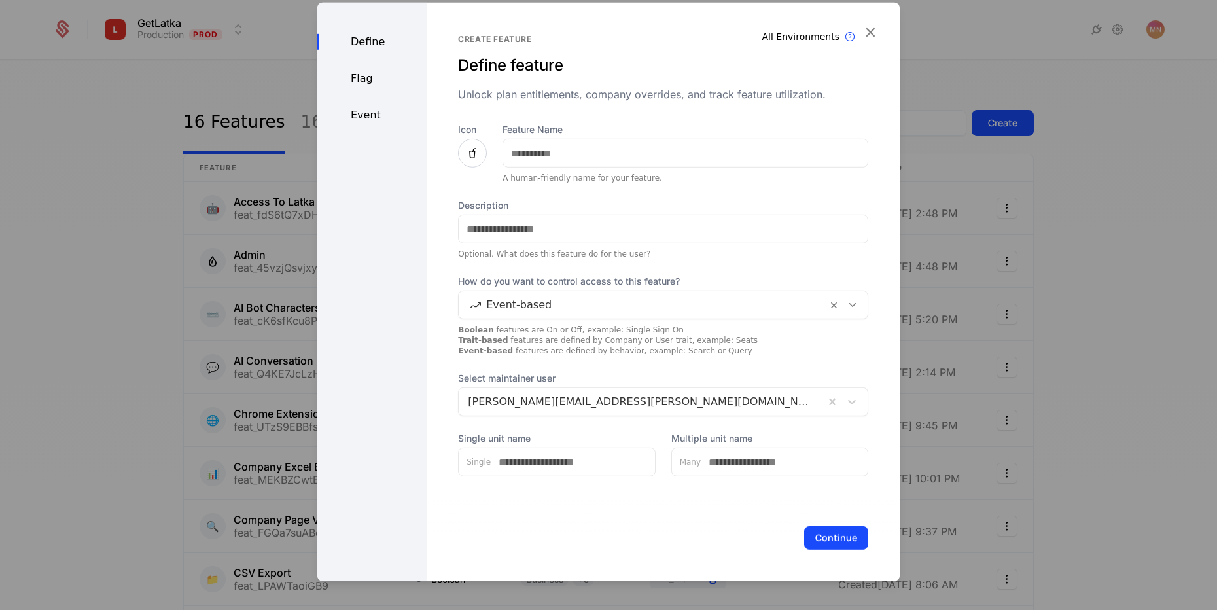
click at [532, 309] on div at bounding box center [643, 305] width 350 height 18
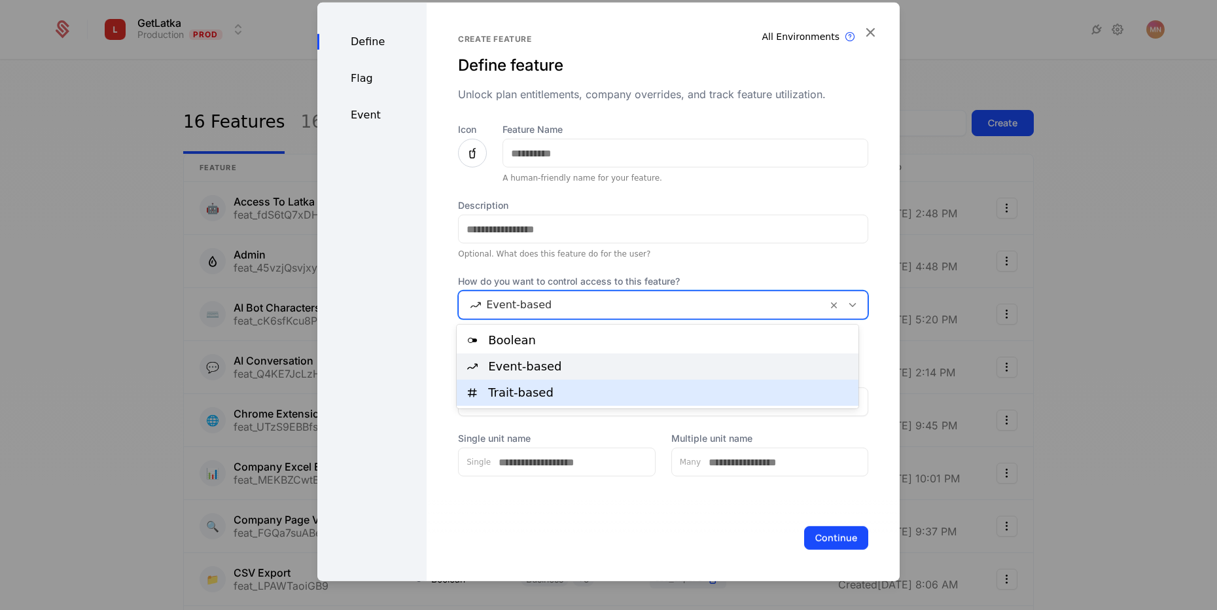
click at [555, 387] on div "Trait-based" at bounding box center [669, 393] width 362 height 12
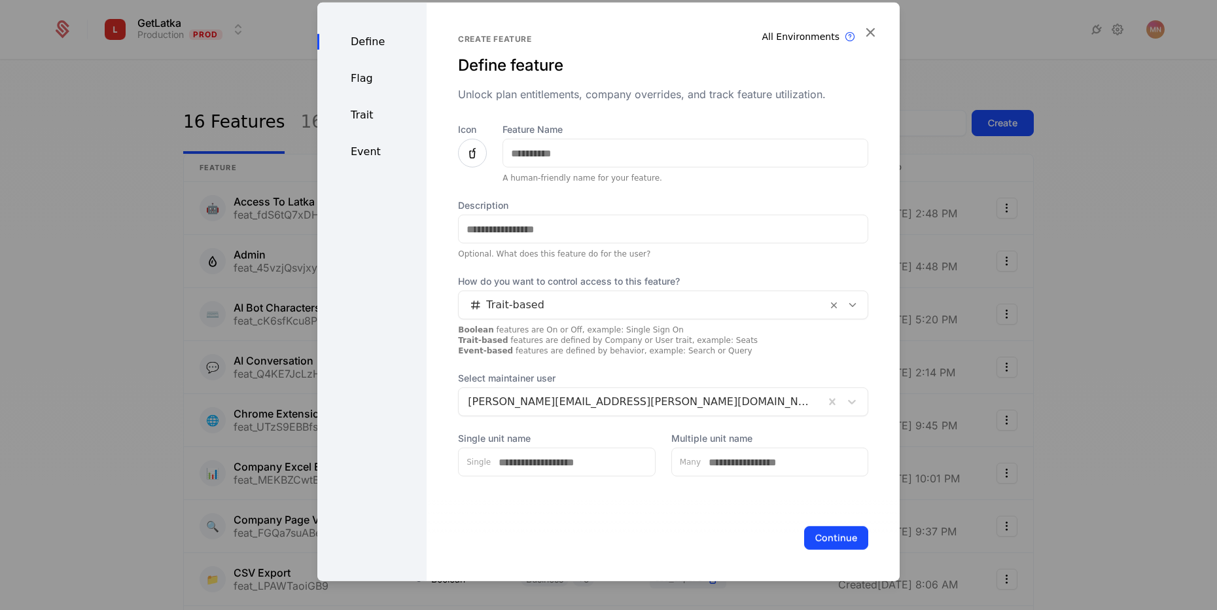
click at [377, 155] on div "Event" at bounding box center [371, 152] width 109 height 16
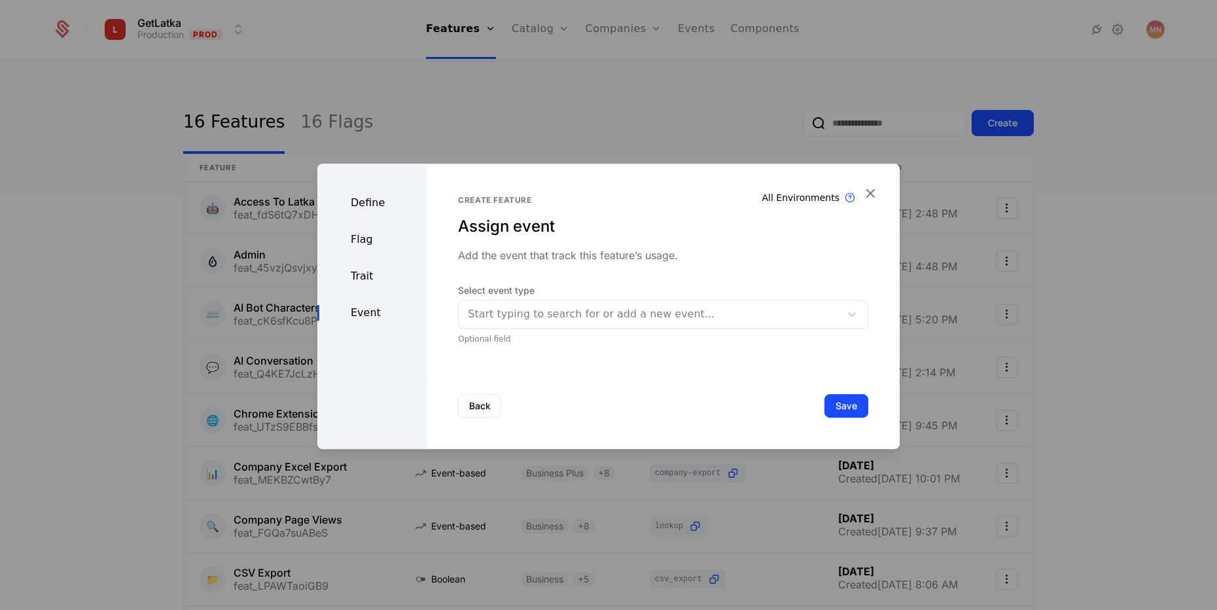
click at [370, 272] on div "Trait" at bounding box center [371, 276] width 109 height 16
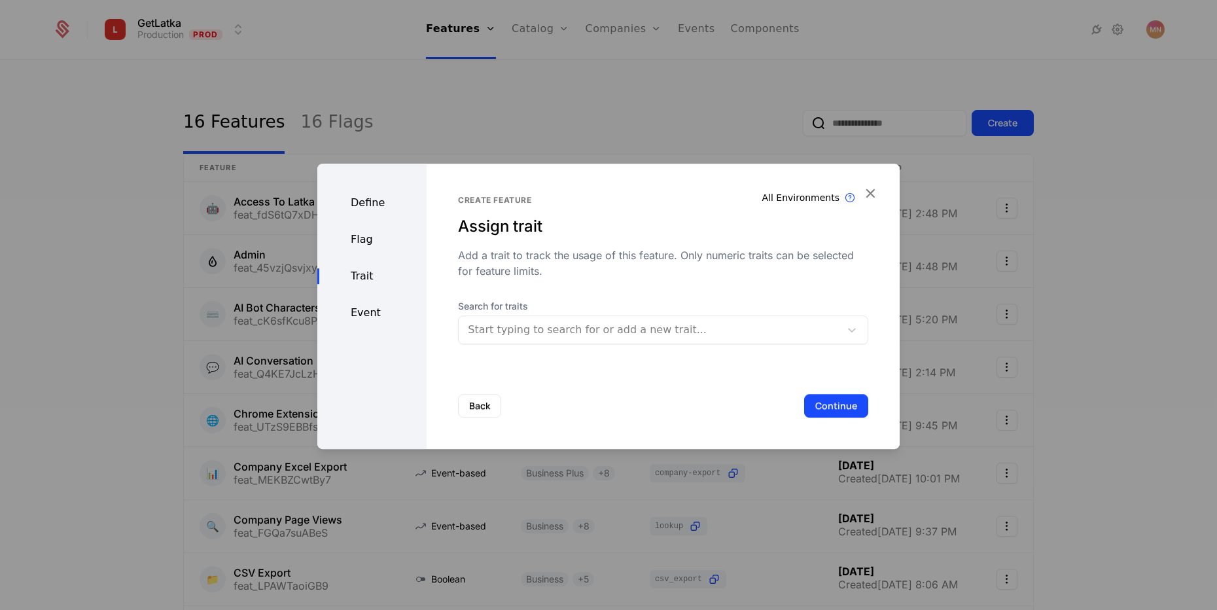
click at [621, 385] on div "Back Continue" at bounding box center [663, 405] width 473 height 86
click at [373, 191] on div "Define Flag Trait Event" at bounding box center [371, 306] width 109 height 285
click at [371, 203] on div "Define" at bounding box center [371, 203] width 109 height 16
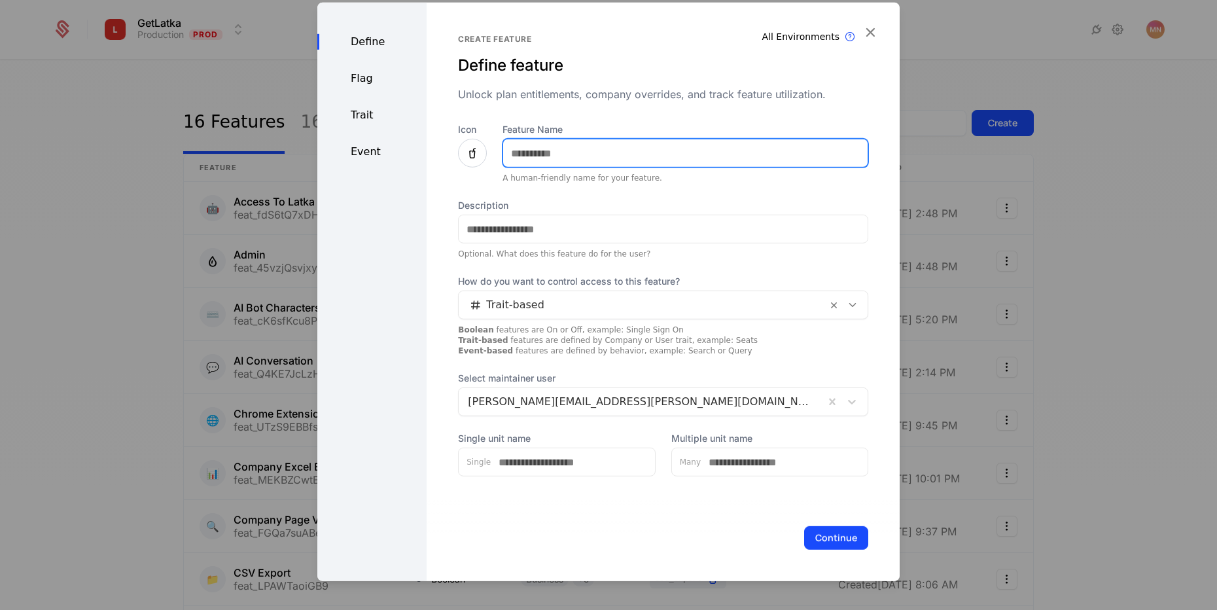
click at [519, 159] on input "Feature Name" at bounding box center [685, 152] width 364 height 27
type input "**********"
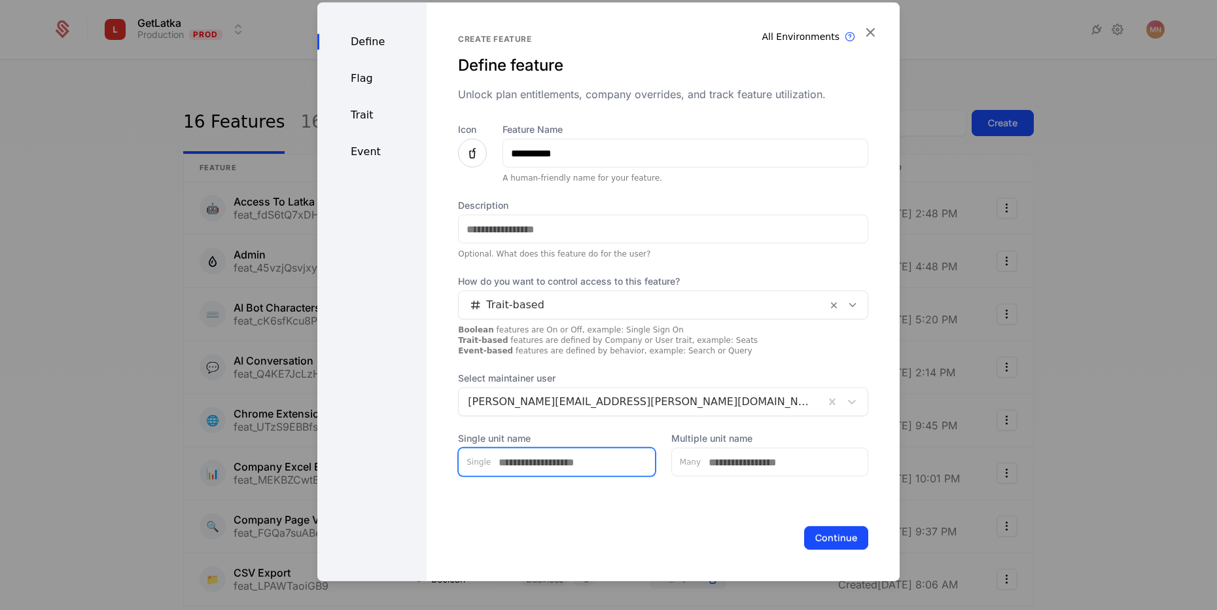
click at [516, 461] on input "Single unit name" at bounding box center [573, 461] width 164 height 27
type input "******"
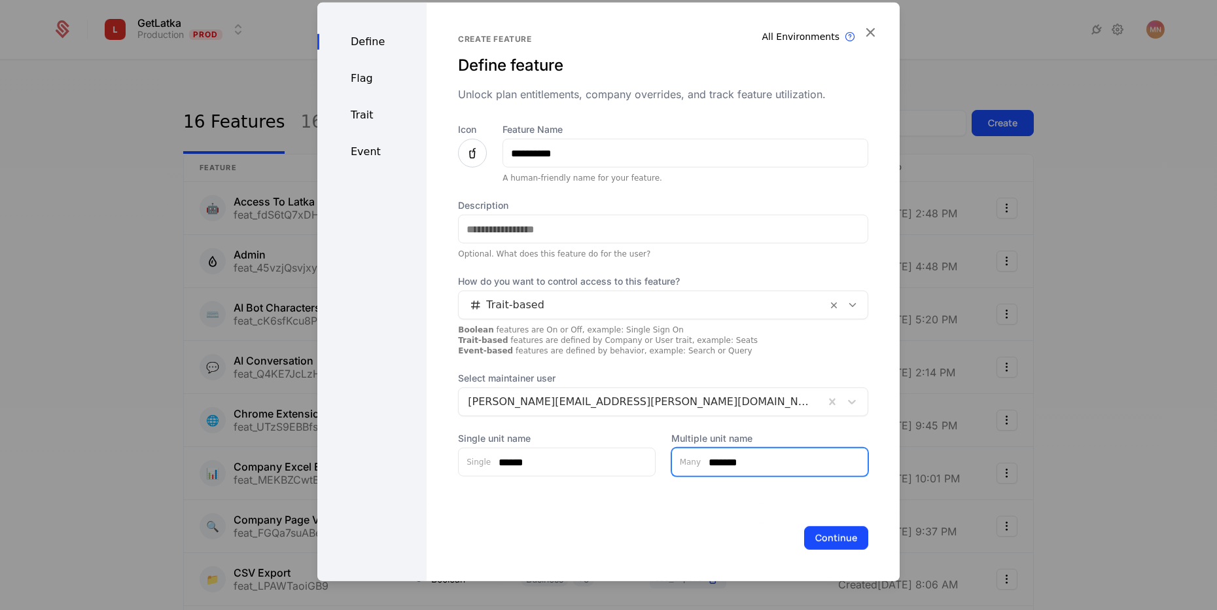
type input "*******"
click at [362, 62] on div "Define Flag Trait Event" at bounding box center [371, 292] width 109 height 578
click at [364, 73] on div "Flag" at bounding box center [371, 79] width 109 height 16
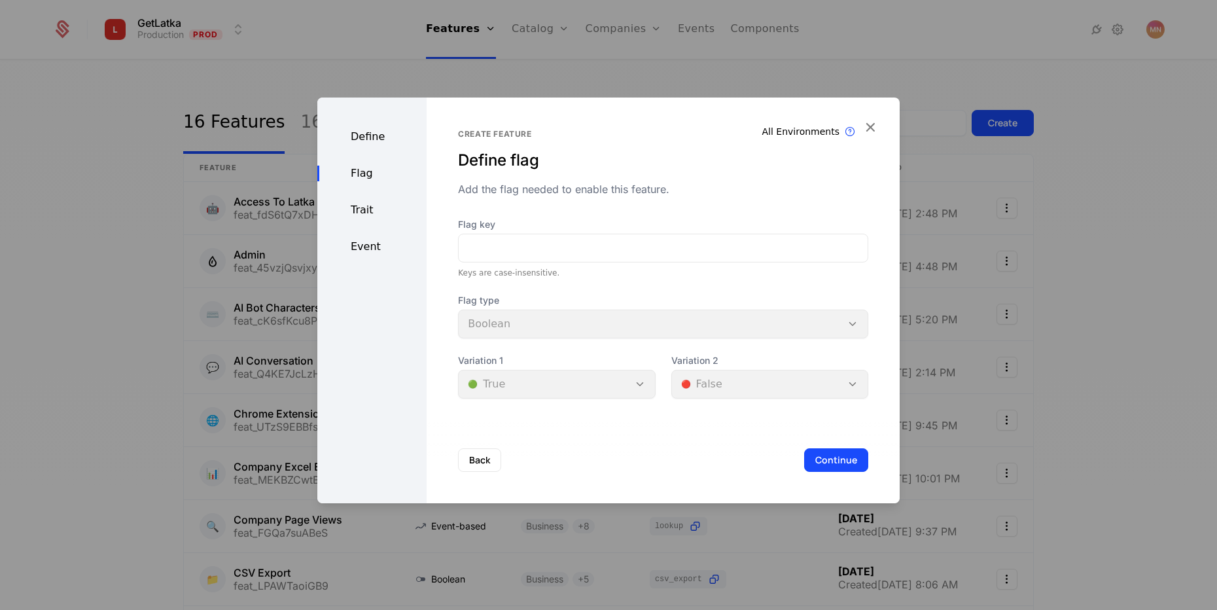
click at [370, 133] on div "Define" at bounding box center [371, 137] width 109 height 16
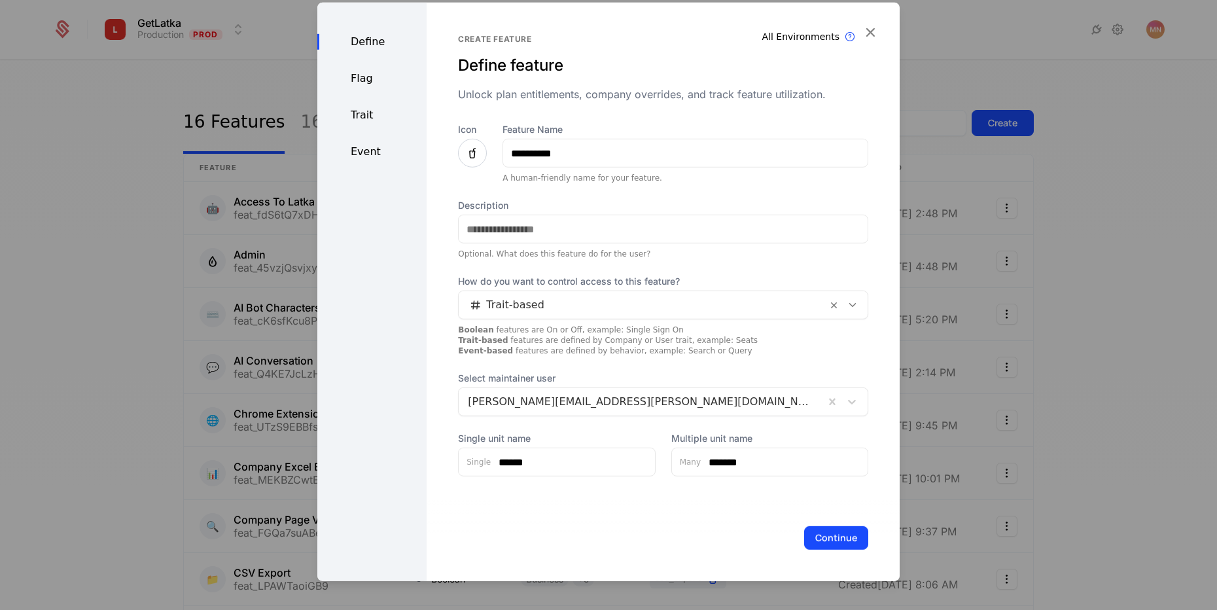
click at [852, 542] on button "Continue" at bounding box center [836, 538] width 64 height 24
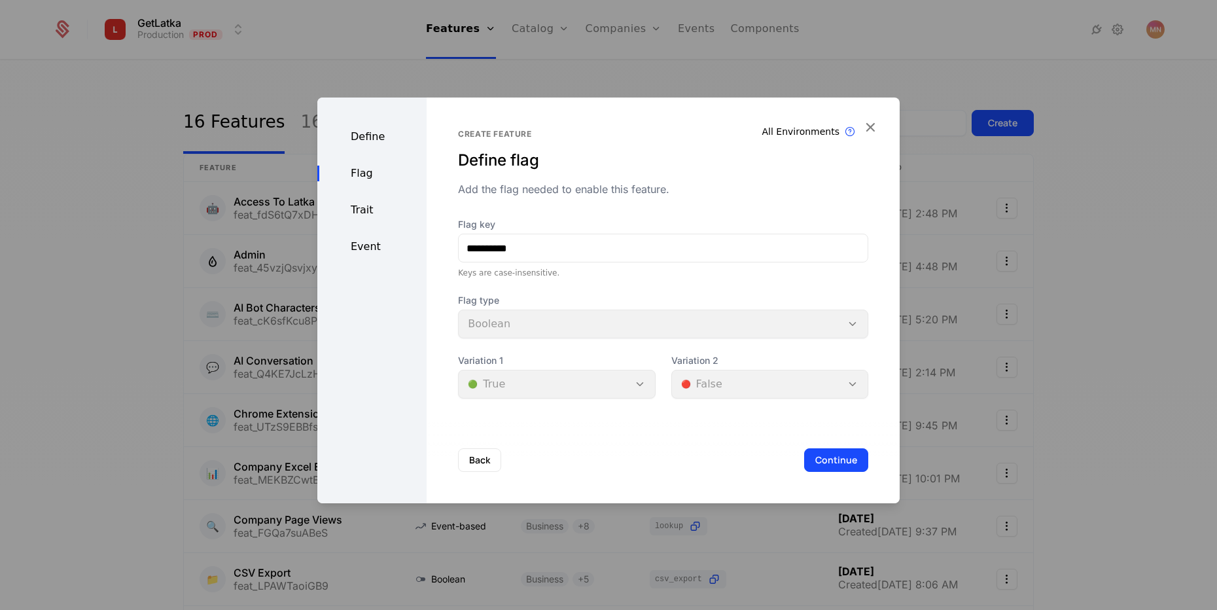
click at [821, 461] on button "Continue" at bounding box center [836, 460] width 64 height 24
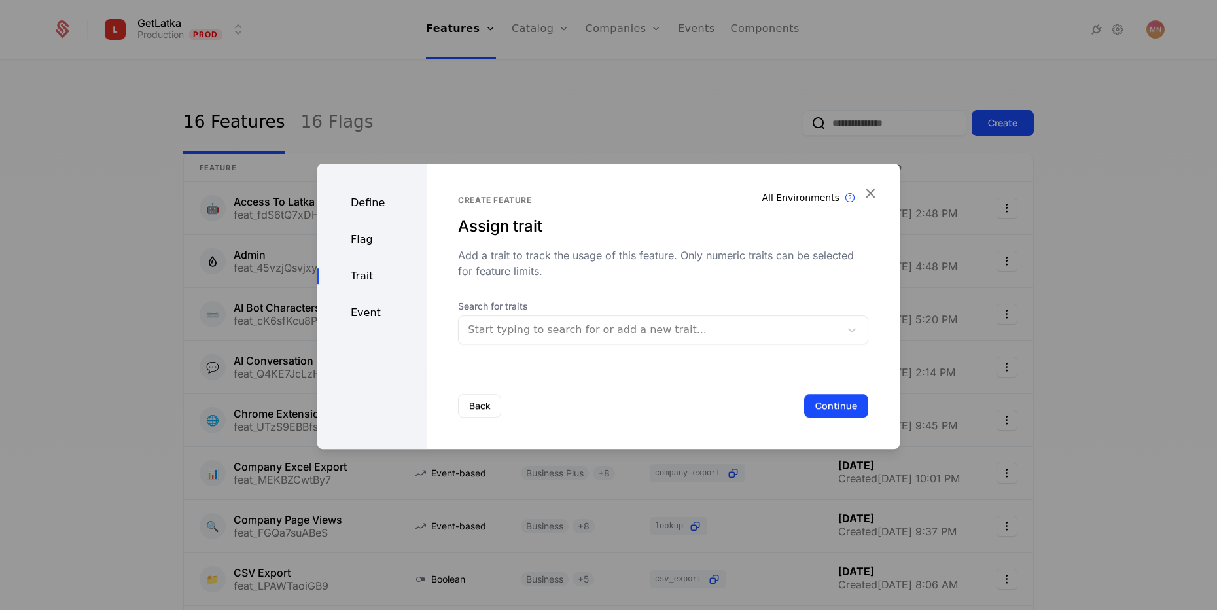
click at [821, 461] on div at bounding box center [608, 305] width 1217 height 610
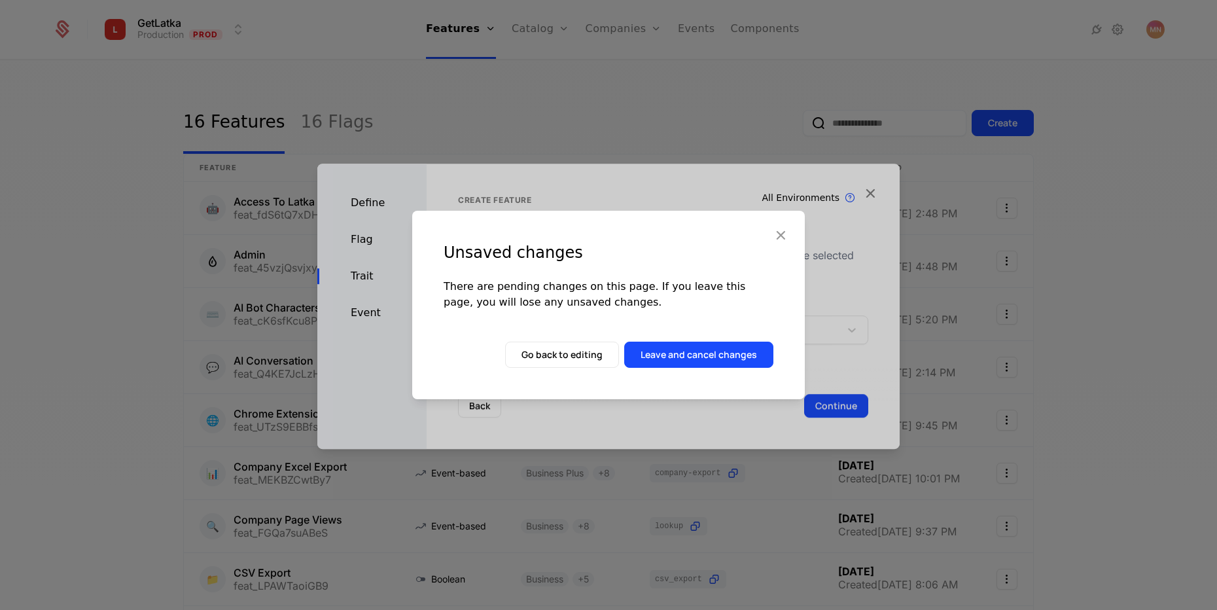
click at [535, 344] on button "Go back to editing" at bounding box center [562, 355] width 114 height 26
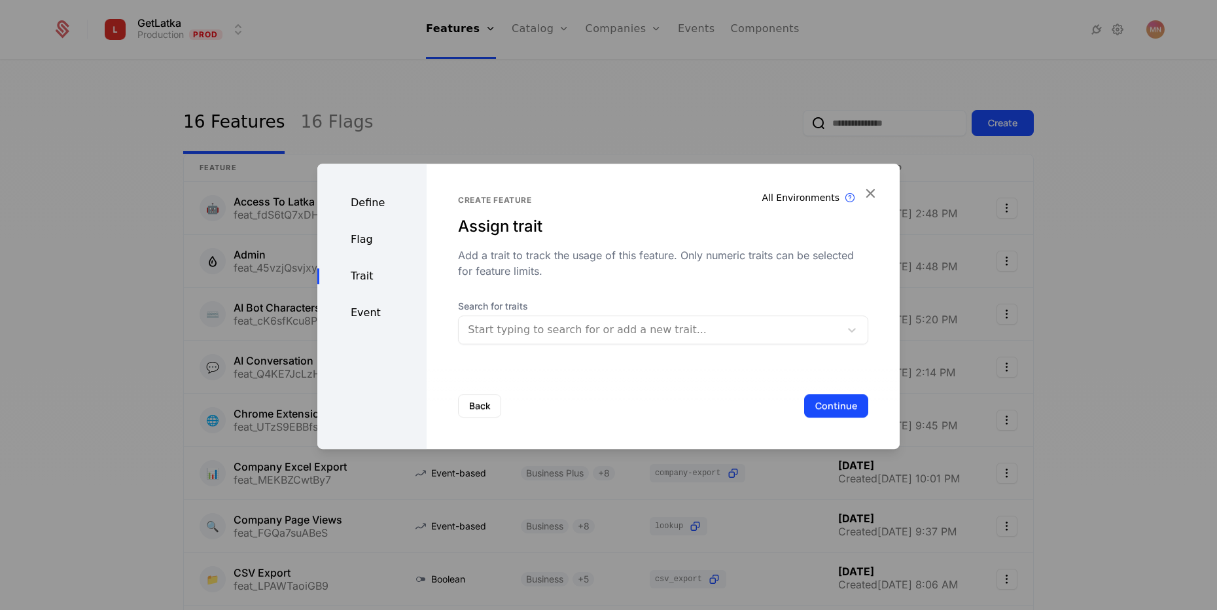
click at [813, 408] on button "Continue" at bounding box center [836, 406] width 64 height 24
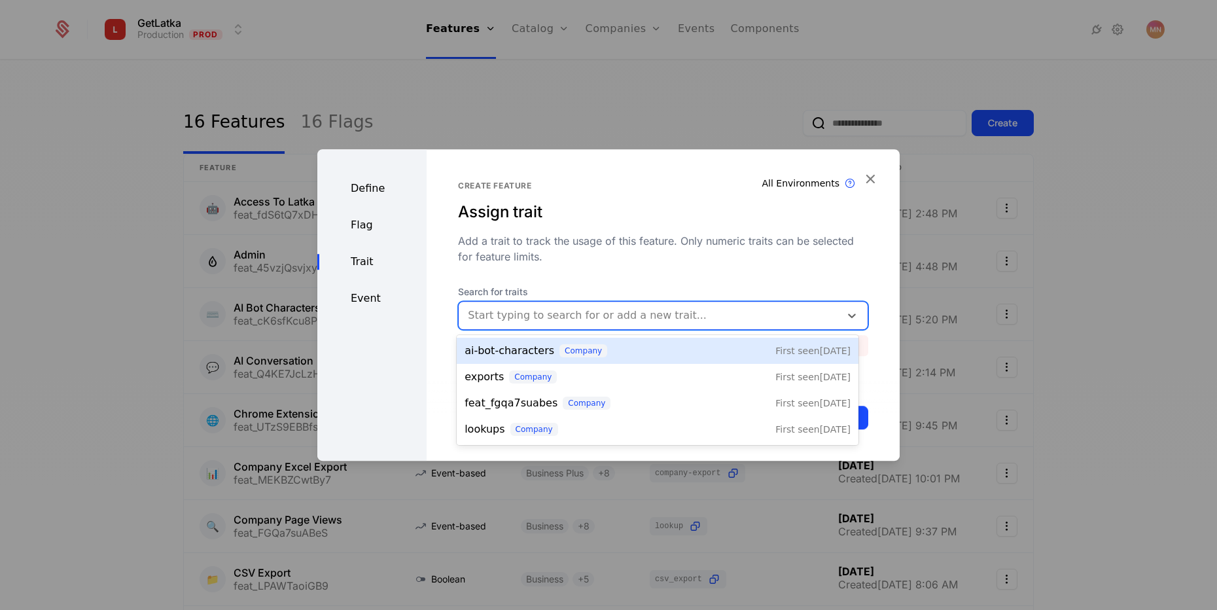
click at [533, 315] on div at bounding box center [649, 315] width 363 height 18
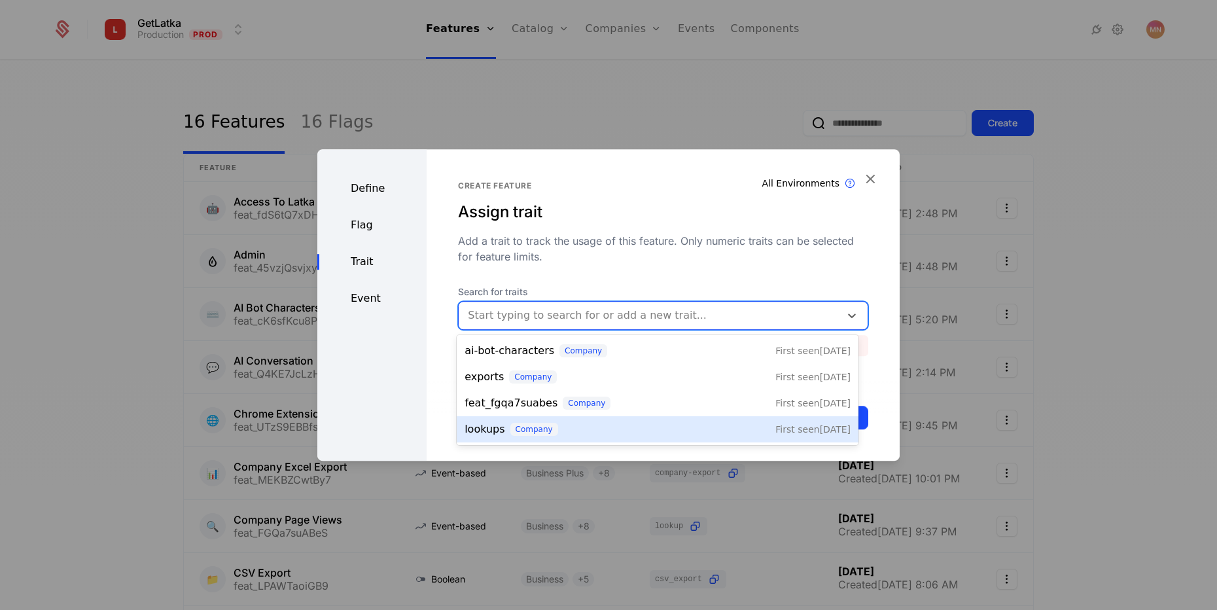
click at [398, 417] on div "Define Flag Trait Event" at bounding box center [371, 304] width 109 height 311
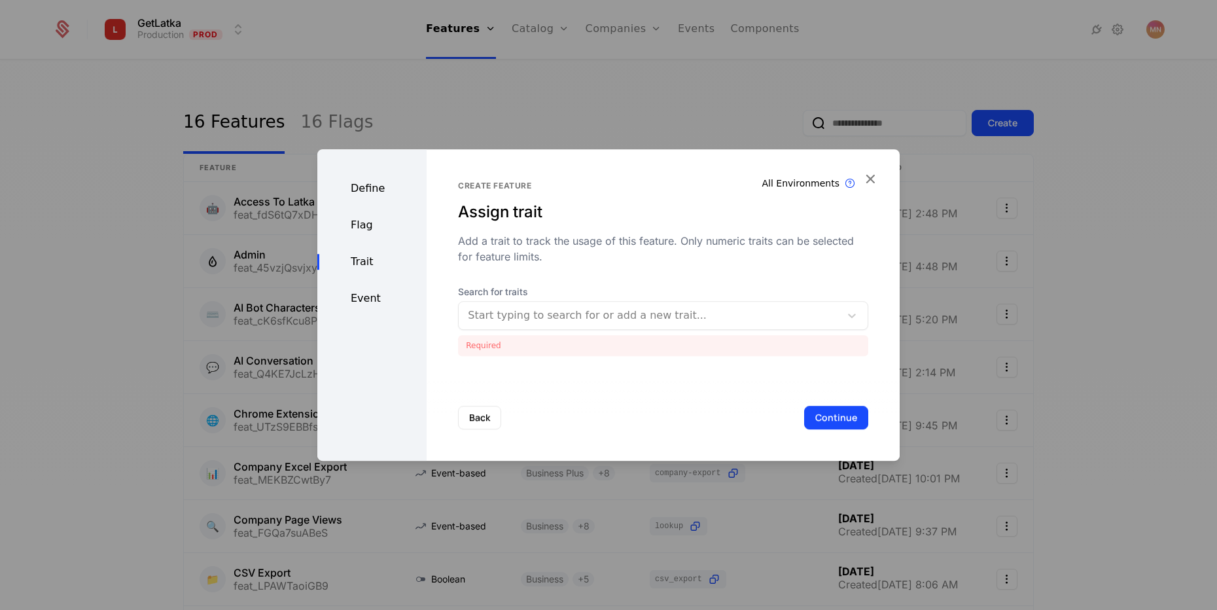
drag, startPoint x: 546, startPoint y: 395, endPoint x: 557, endPoint y: 390, distance: 11.7
click at [546, 403] on div "Back Continue" at bounding box center [663, 417] width 473 height 86
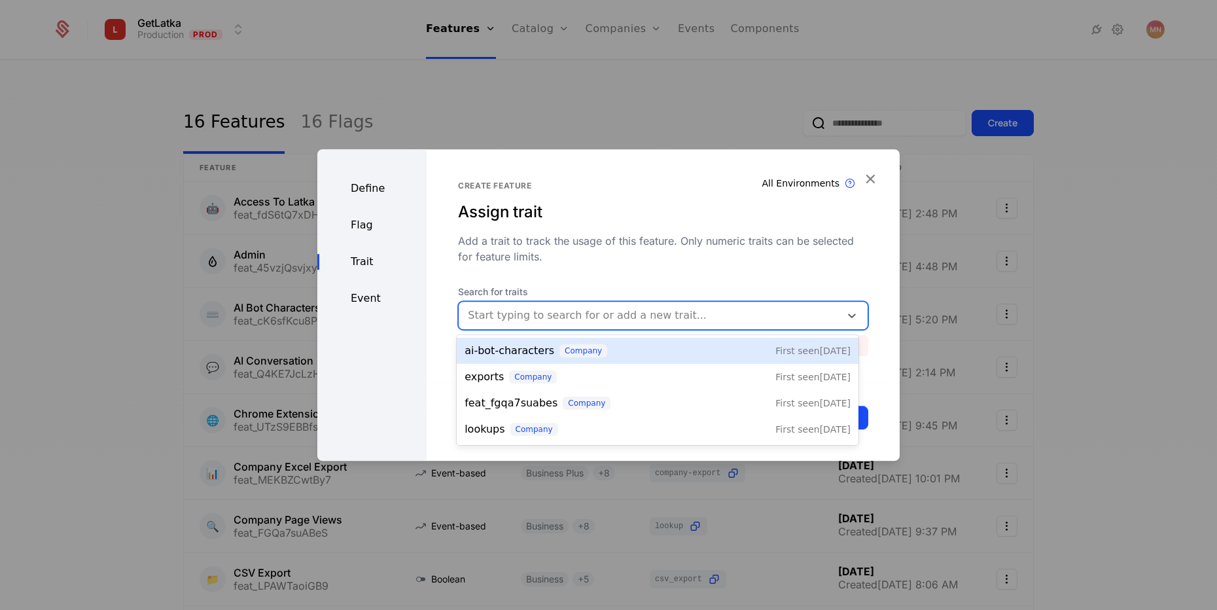
click at [608, 313] on div at bounding box center [649, 315] width 363 height 18
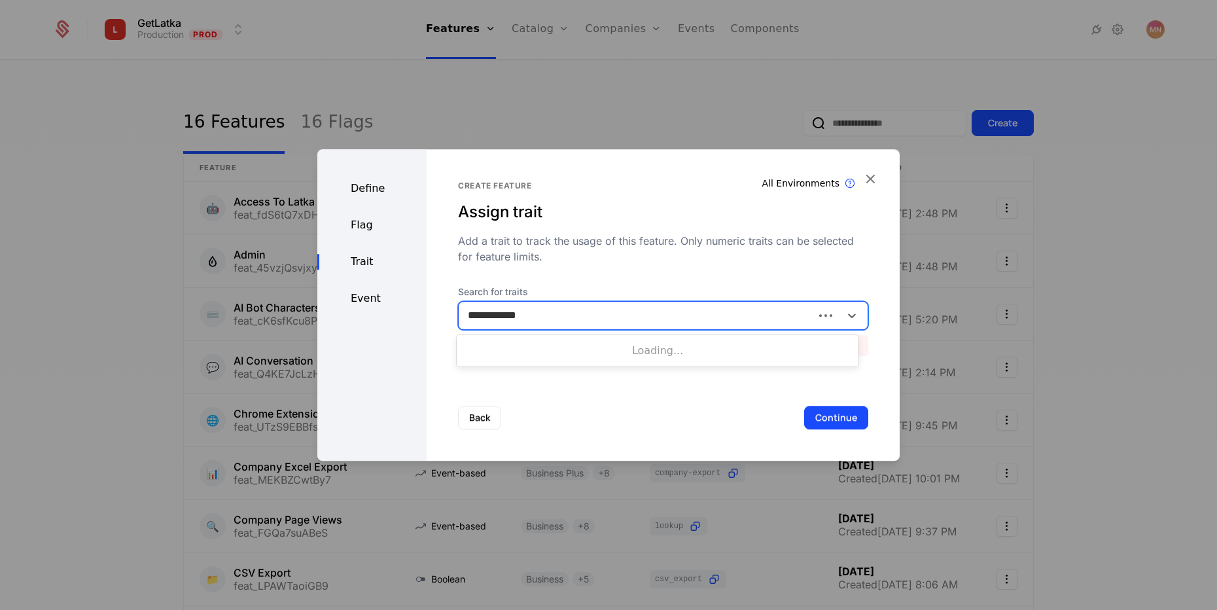
type input "**********"
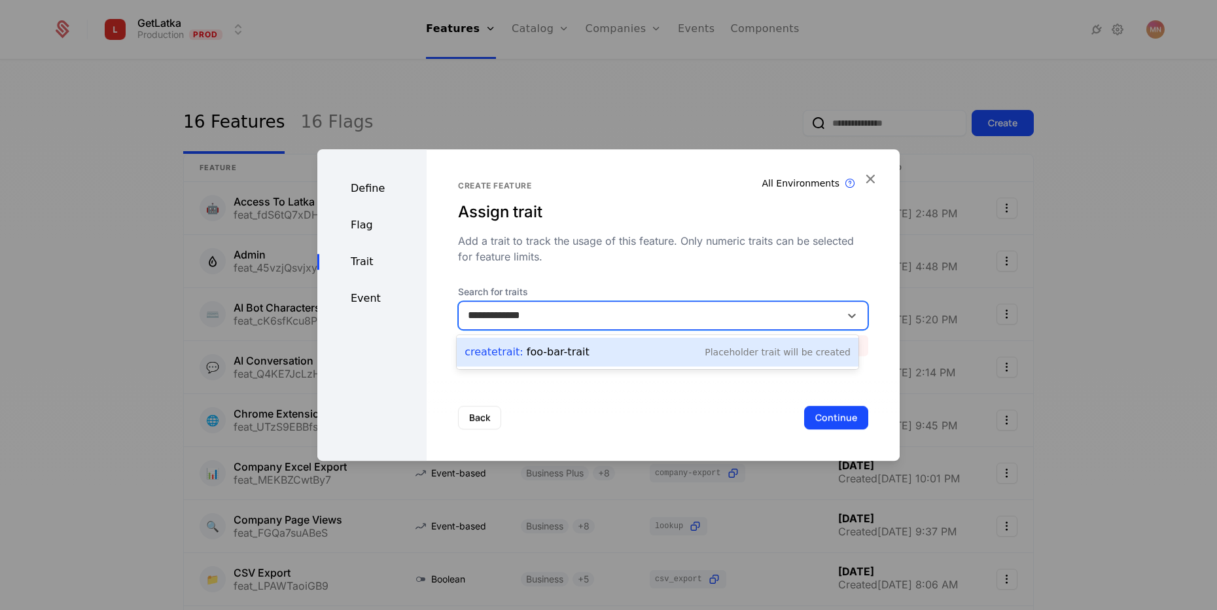
click at [590, 353] on div "Create Trait : foo-bar-trait Placeholder Trait will be created" at bounding box center [658, 352] width 386 height 18
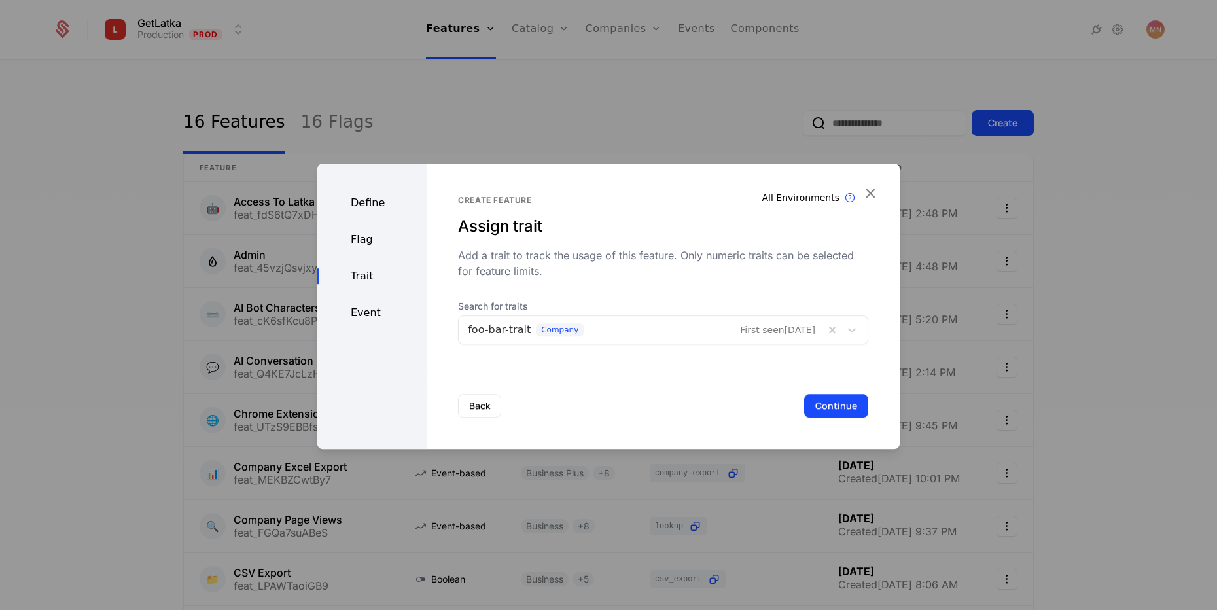
click at [829, 406] on button "Continue" at bounding box center [836, 406] width 64 height 24
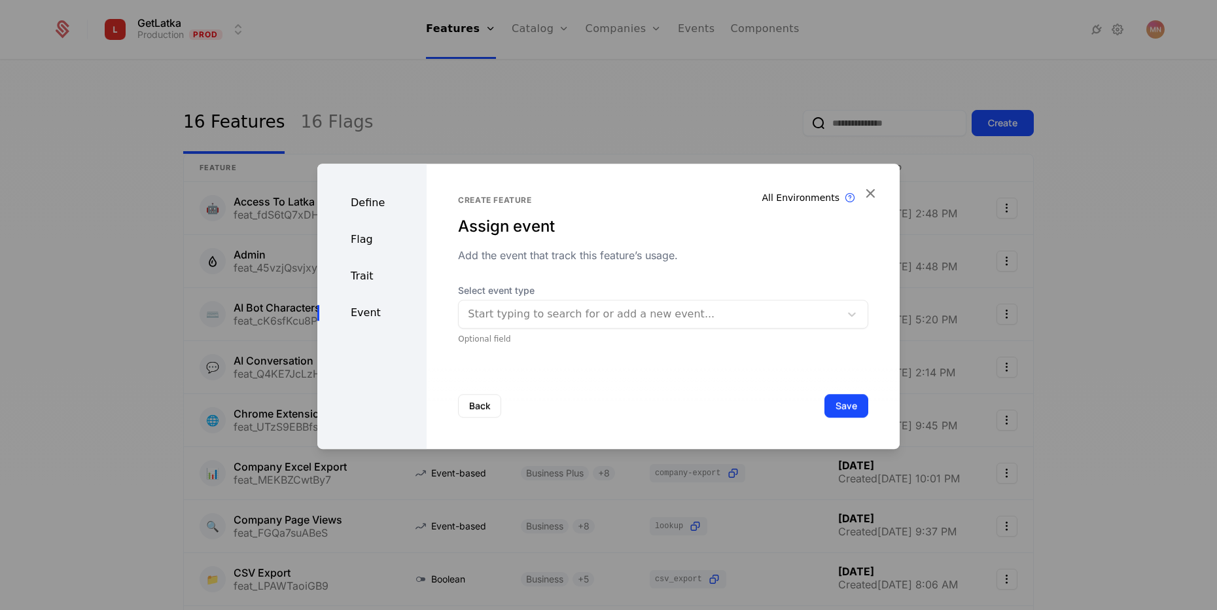
click at [851, 406] on button "Save" at bounding box center [846, 406] width 44 height 24
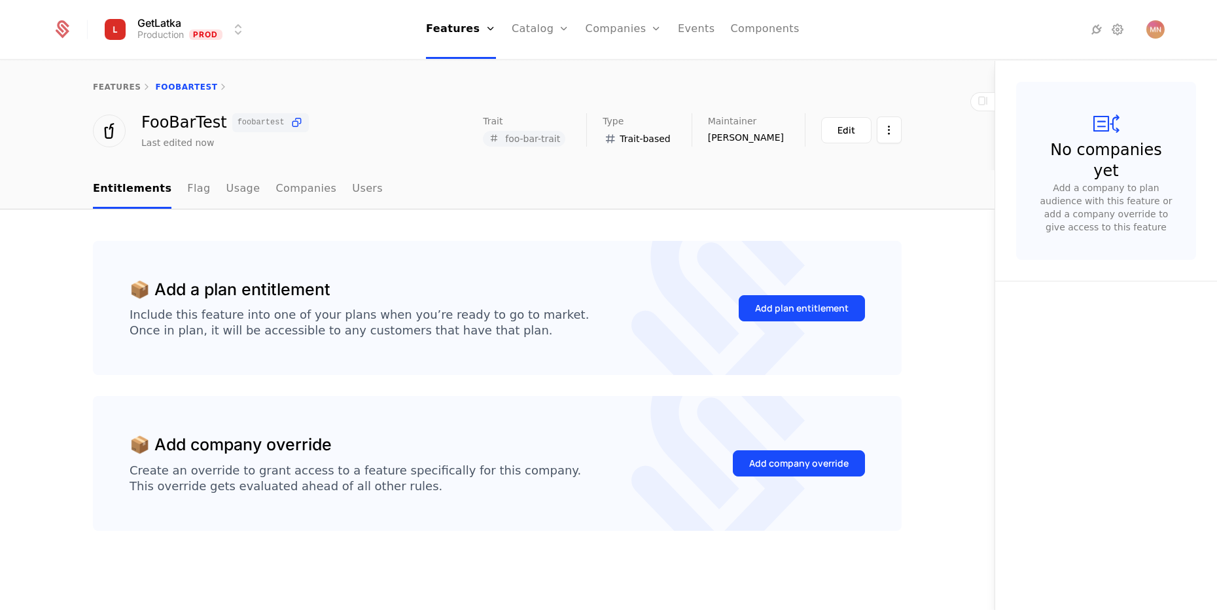
click at [105, 92] on div "features" at bounding box center [117, 87] width 48 height 10
click at [117, 79] on div "features FooBarTest" at bounding box center [497, 87] width 995 height 52
click at [128, 92] on div "features FooBarTest" at bounding box center [497, 87] width 995 height 52
click at [114, 81] on div "features FooBarTest" at bounding box center [497, 87] width 995 height 52
click at [116, 86] on link "features" at bounding box center [117, 86] width 48 height 9
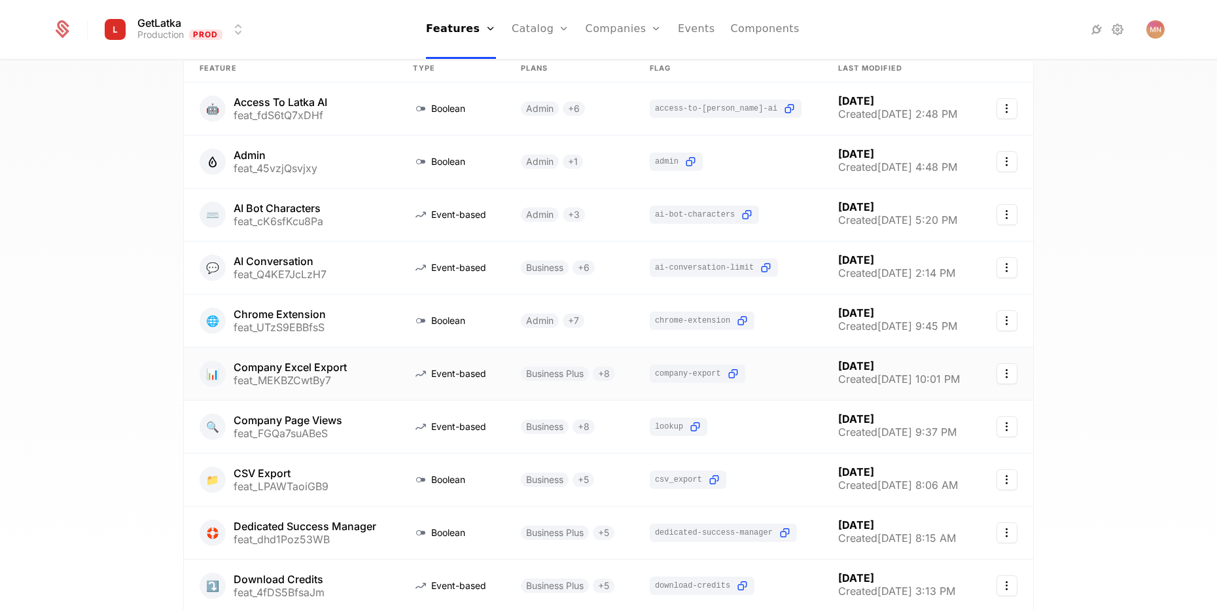
scroll to position [212, 0]
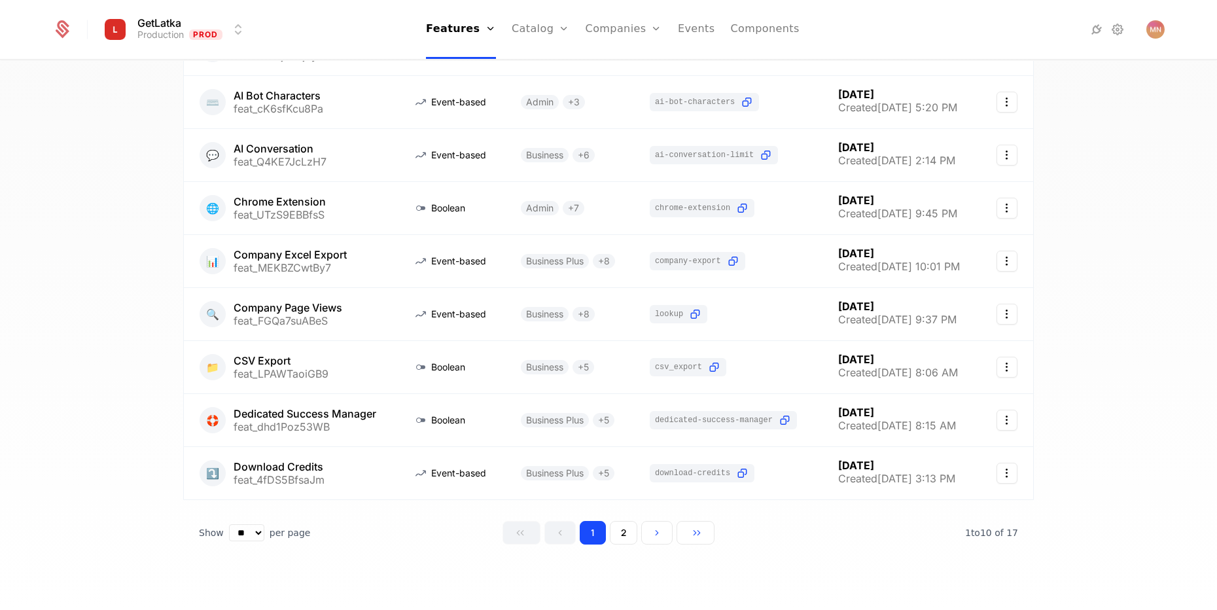
click at [618, 527] on button "2" at bounding box center [623, 533] width 27 height 24
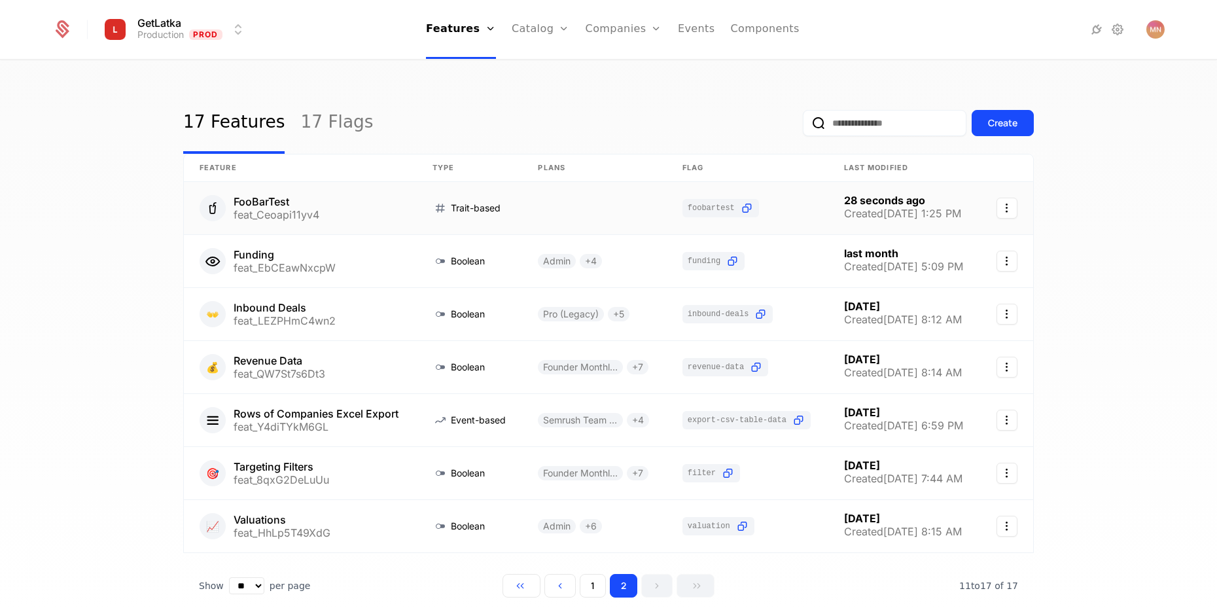
click at [262, 200] on link at bounding box center [300, 208] width 233 height 52
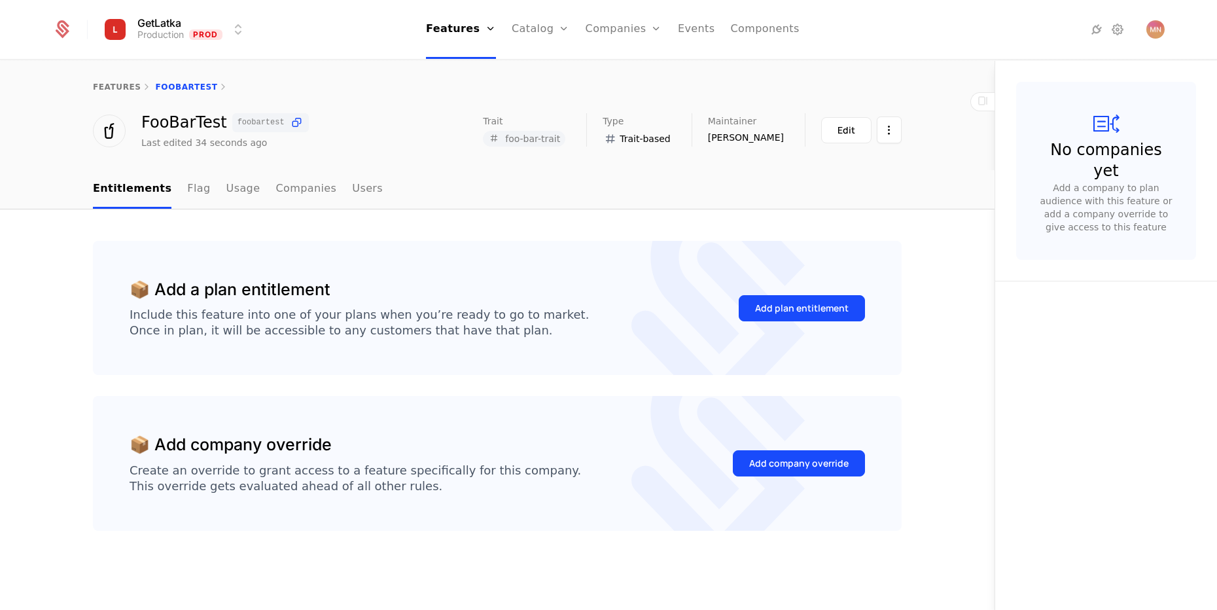
click at [544, 69] on link "Plans" at bounding box center [560, 64] width 67 height 10
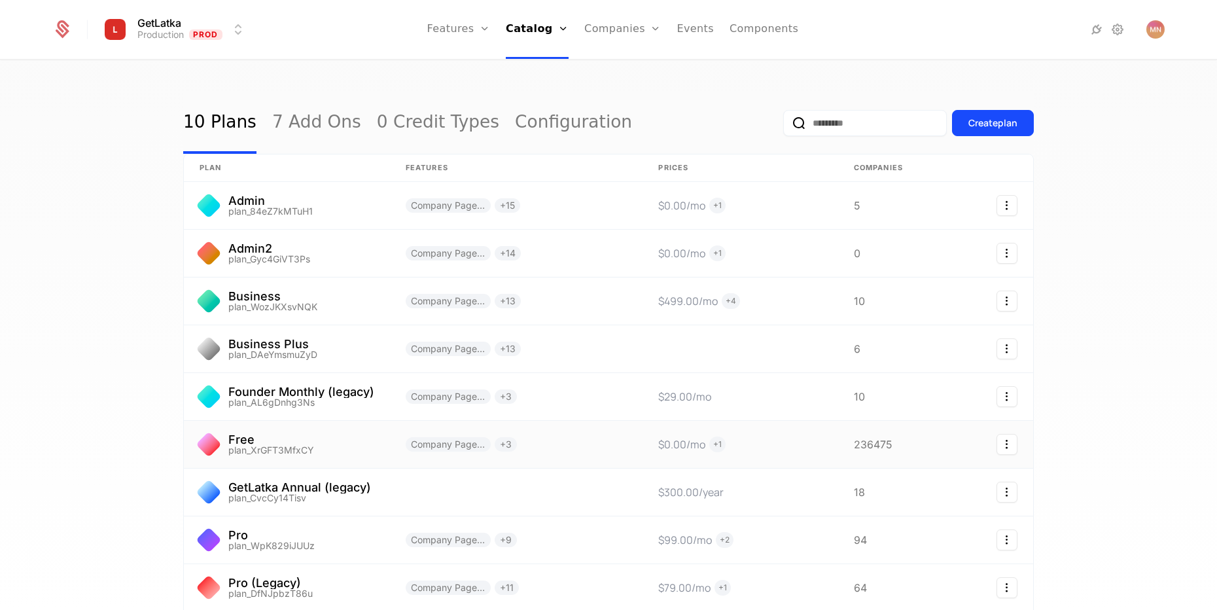
click at [241, 437] on link at bounding box center [287, 444] width 206 height 47
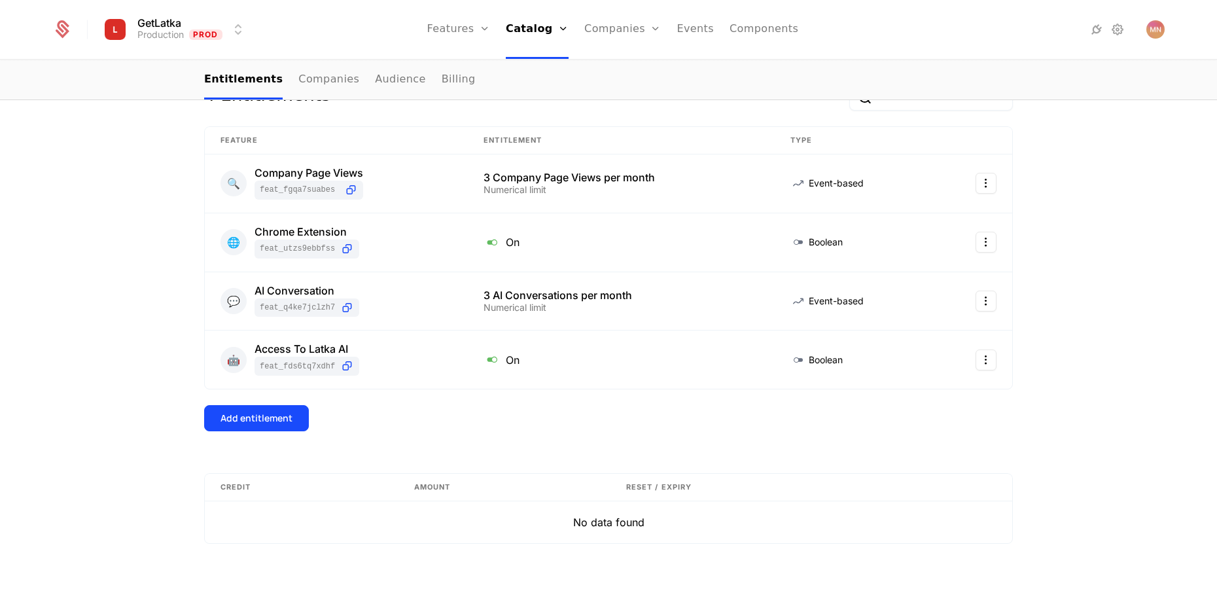
scroll to position [162, 0]
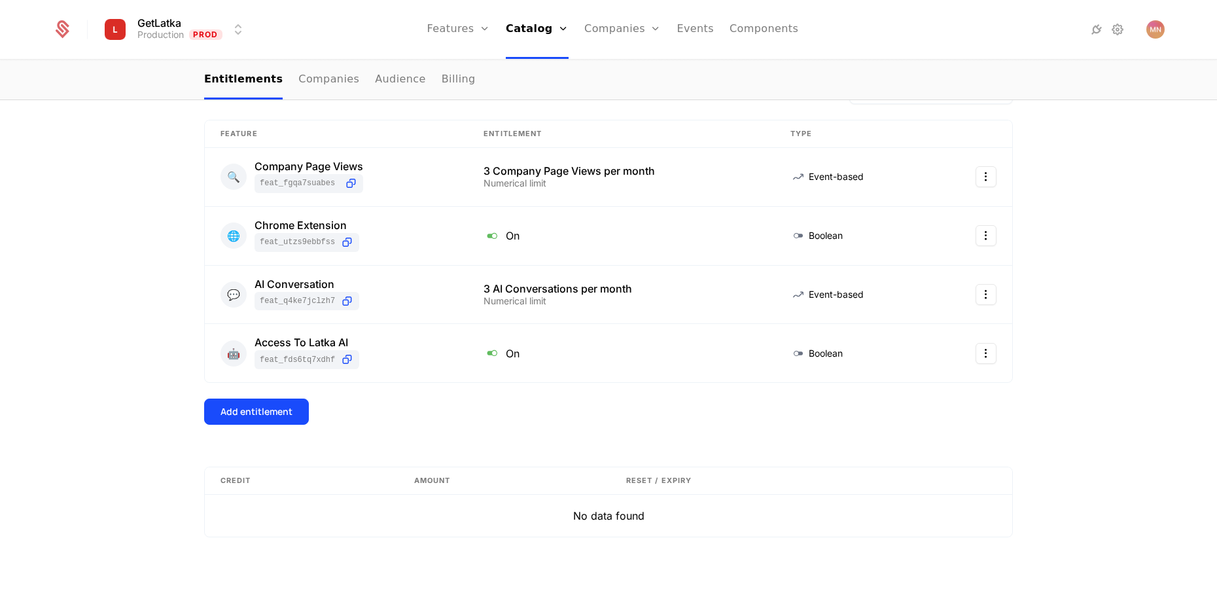
click at [274, 412] on div "Add entitlement" at bounding box center [256, 411] width 72 height 13
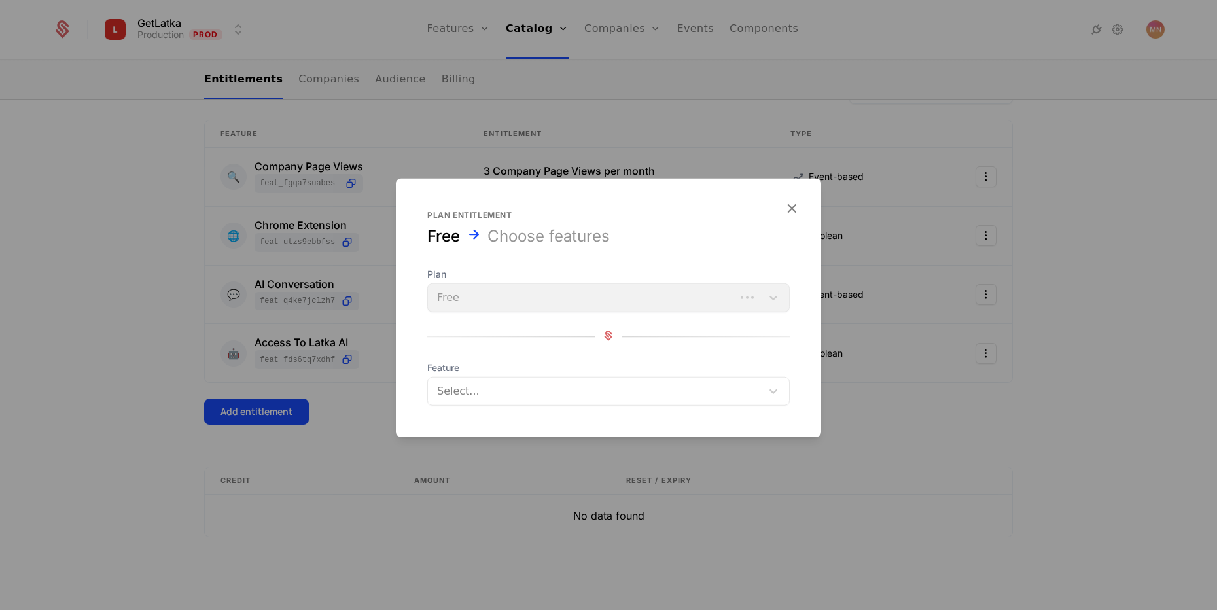
click at [502, 383] on div at bounding box center [595, 391] width 318 height 18
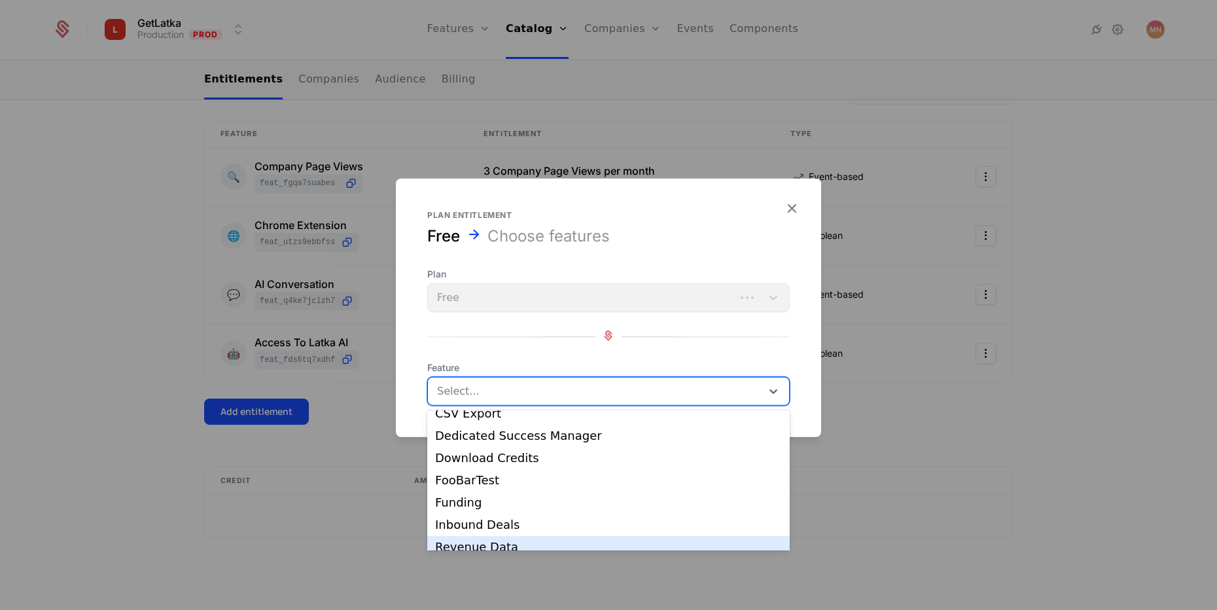
scroll to position [76, 0]
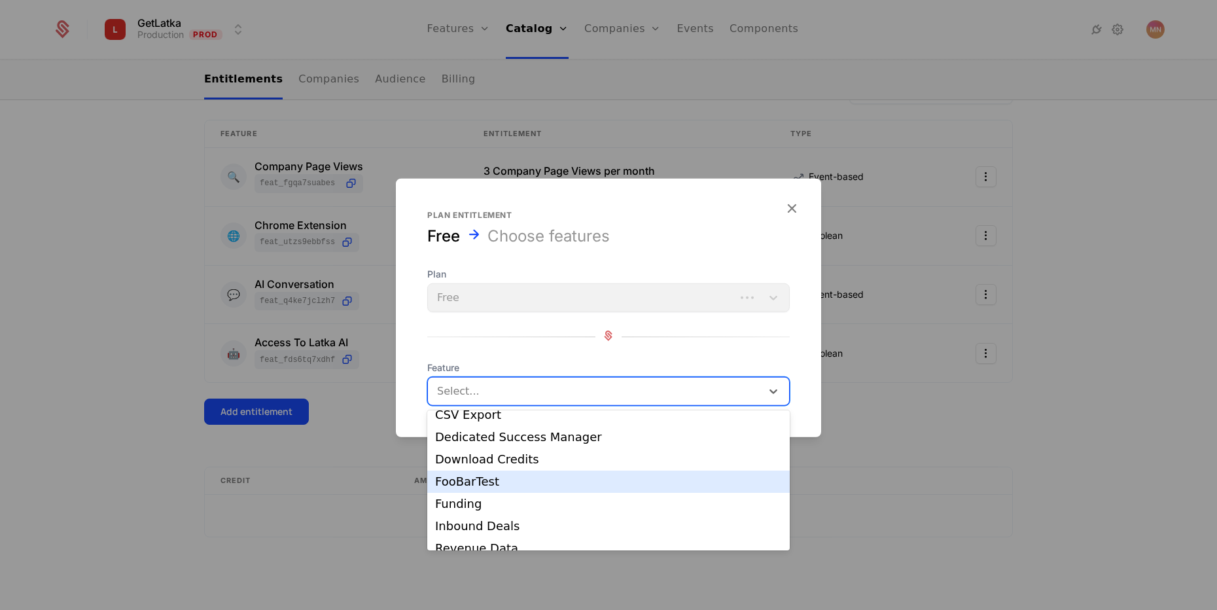
click at [470, 489] on div "FooBarTest" at bounding box center [608, 481] width 362 height 22
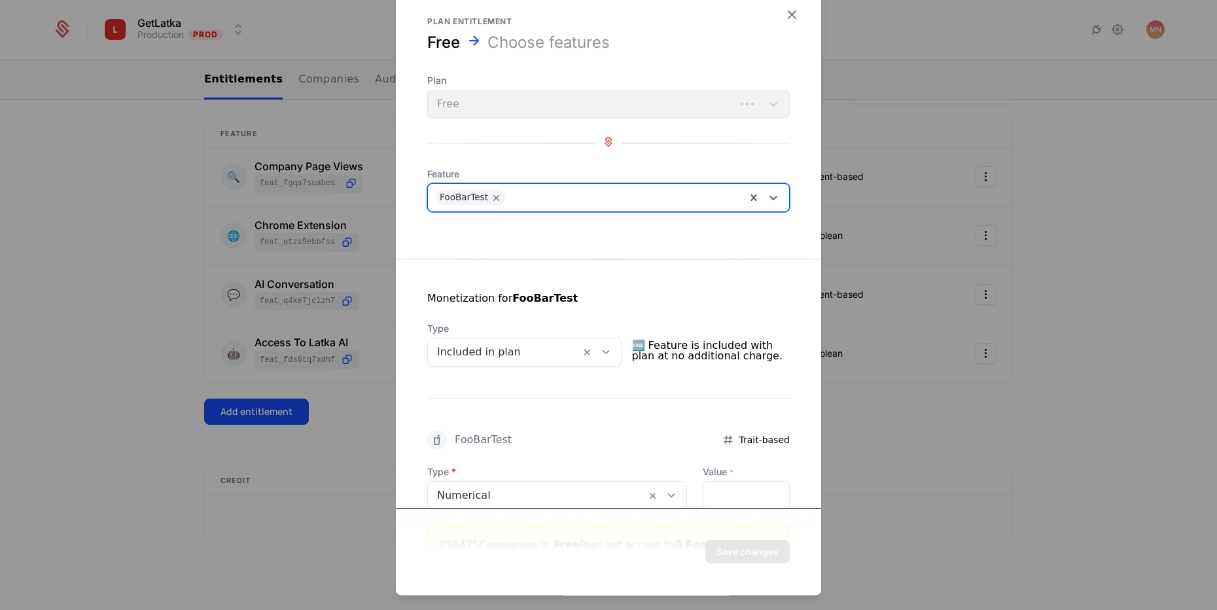
click at [541, 347] on div at bounding box center [504, 352] width 134 height 18
click at [689, 404] on div "Monetization for FooBarTest Type Included in plan 🆓 Feature is included with pl…" at bounding box center [608, 412] width 425 height 306
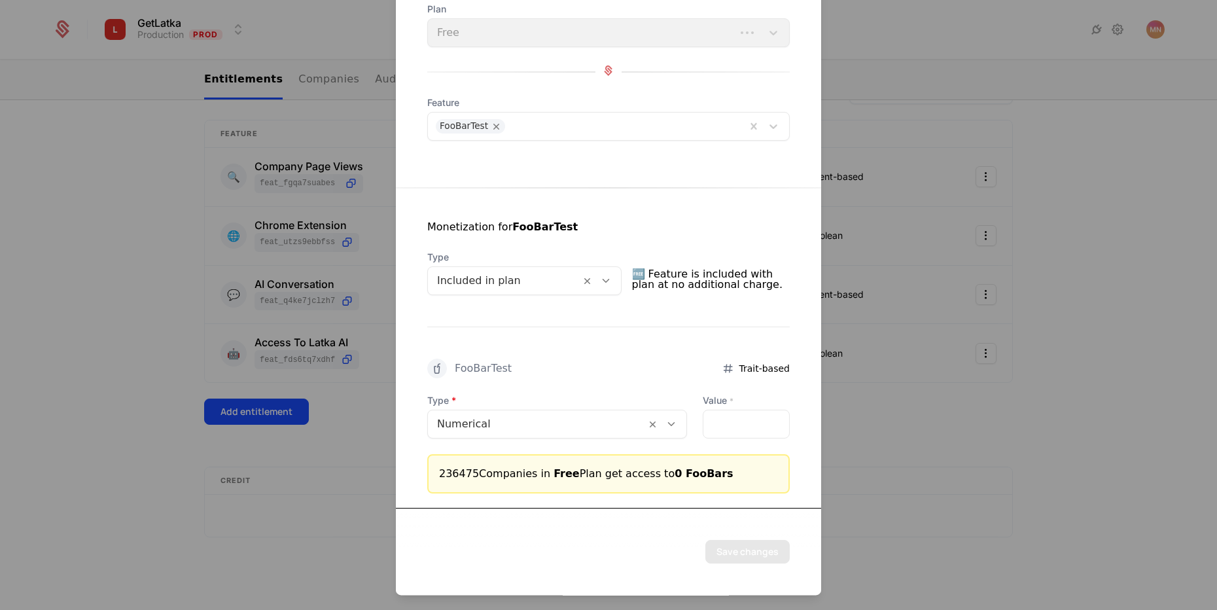
scroll to position [72, 0]
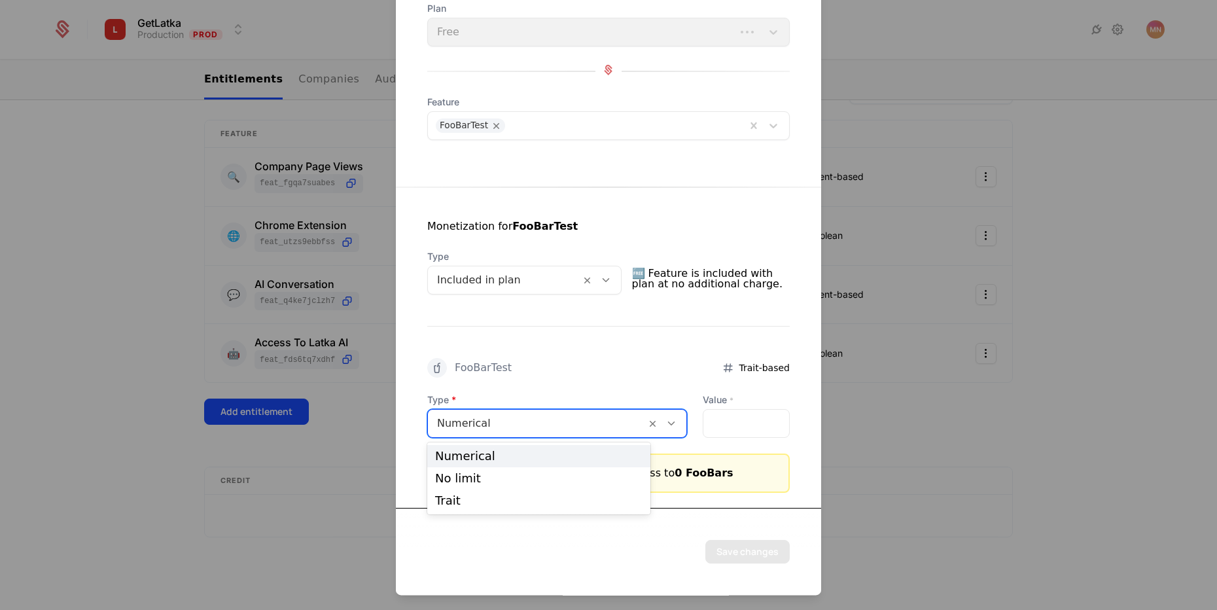
click at [552, 425] on div at bounding box center [537, 423] width 200 height 18
click at [492, 493] on div "Trait" at bounding box center [538, 500] width 223 height 22
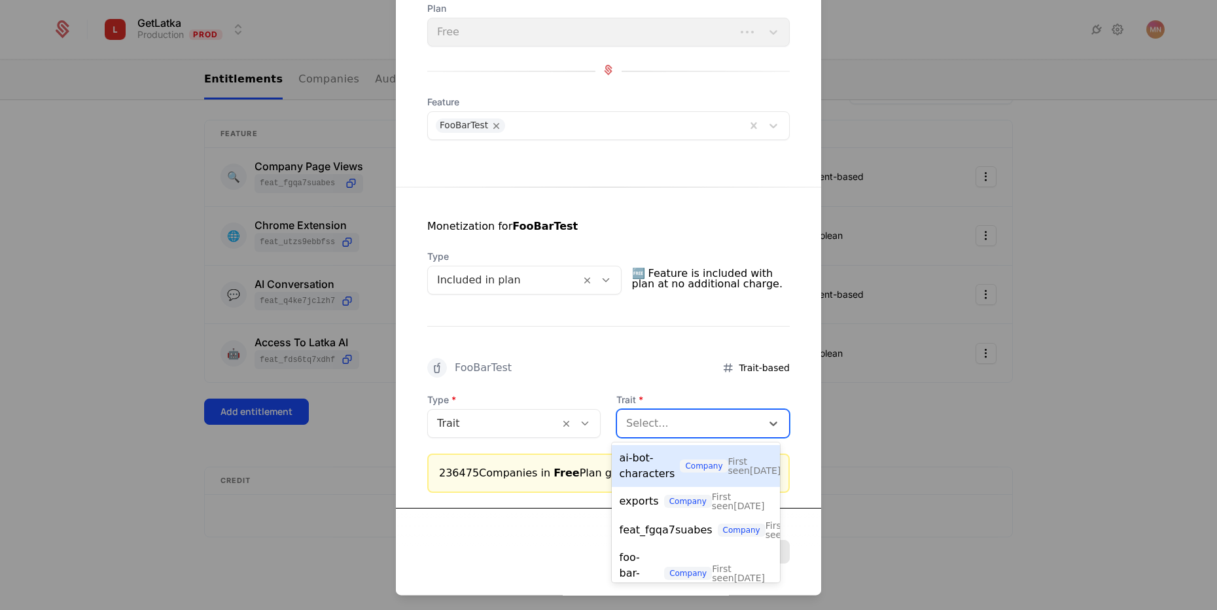
click at [717, 416] on div at bounding box center [689, 423] width 126 height 18
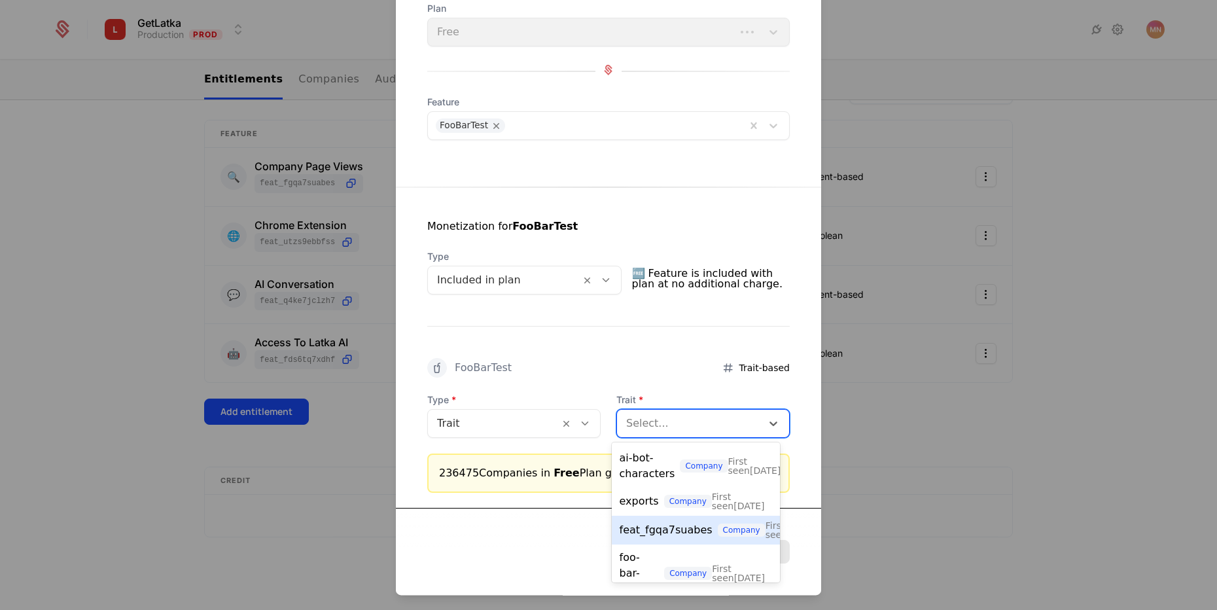
scroll to position [70, 0]
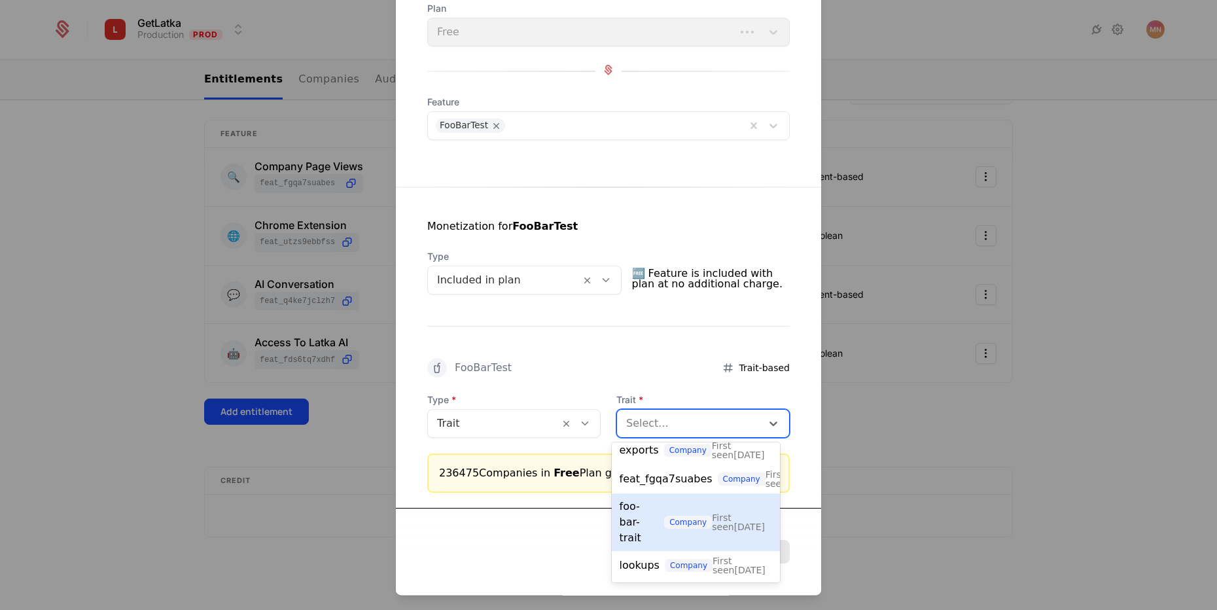
click at [644, 510] on span "foo-bar-trait" at bounding box center [640, 522] width 40 height 47
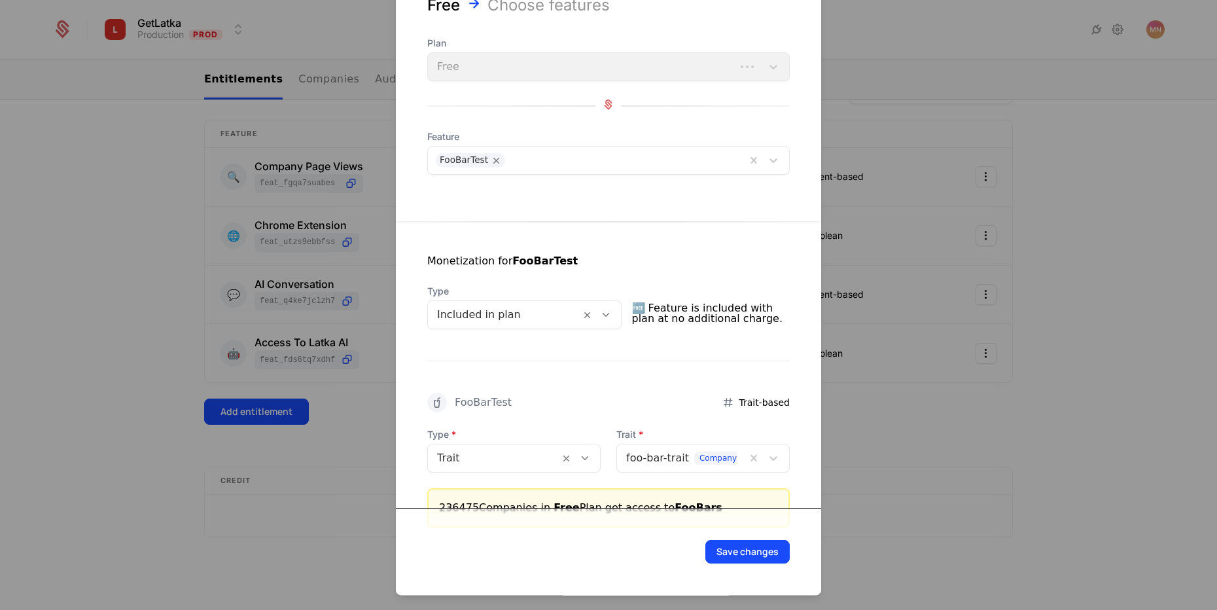
scroll to position [0, 0]
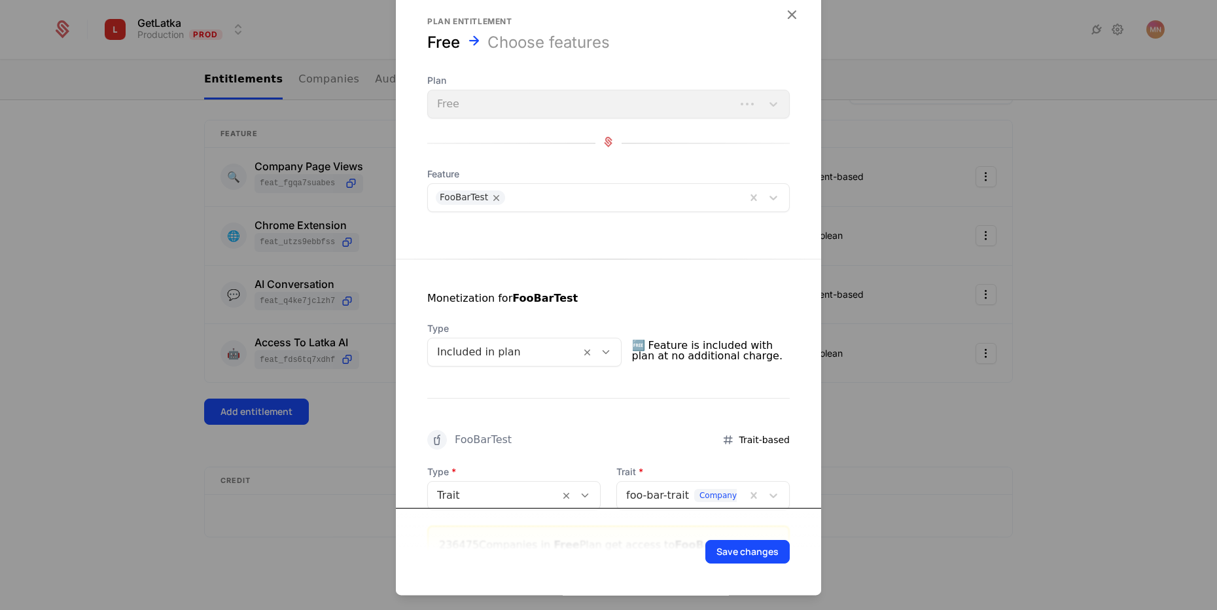
click at [783, 15] on icon "button" at bounding box center [791, 14] width 17 height 17
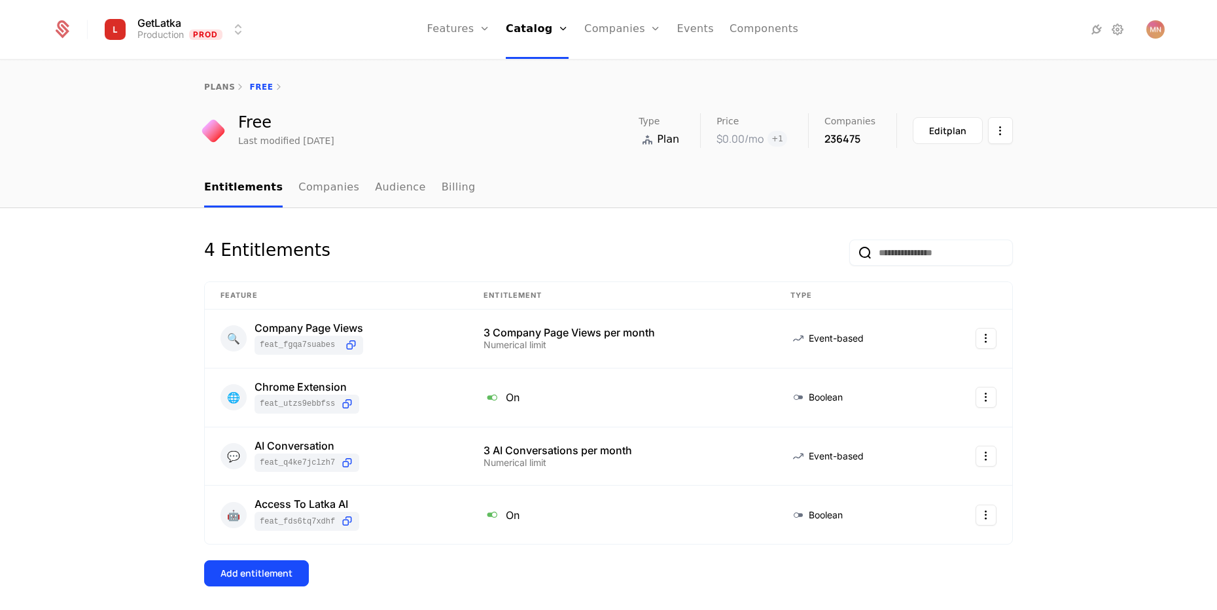
click at [997, 124] on html "GetLatka Production Prod Features Features Flags Catalog Plans Add Ons Credits …" at bounding box center [608, 305] width 1217 height 610
click at [646, 82] on html "GetLatka Production Prod Features Features Flags Catalog Plans Add Ons Credits …" at bounding box center [608, 305] width 1217 height 610
click at [606, 37] on link "Companies" at bounding box center [622, 29] width 77 height 59
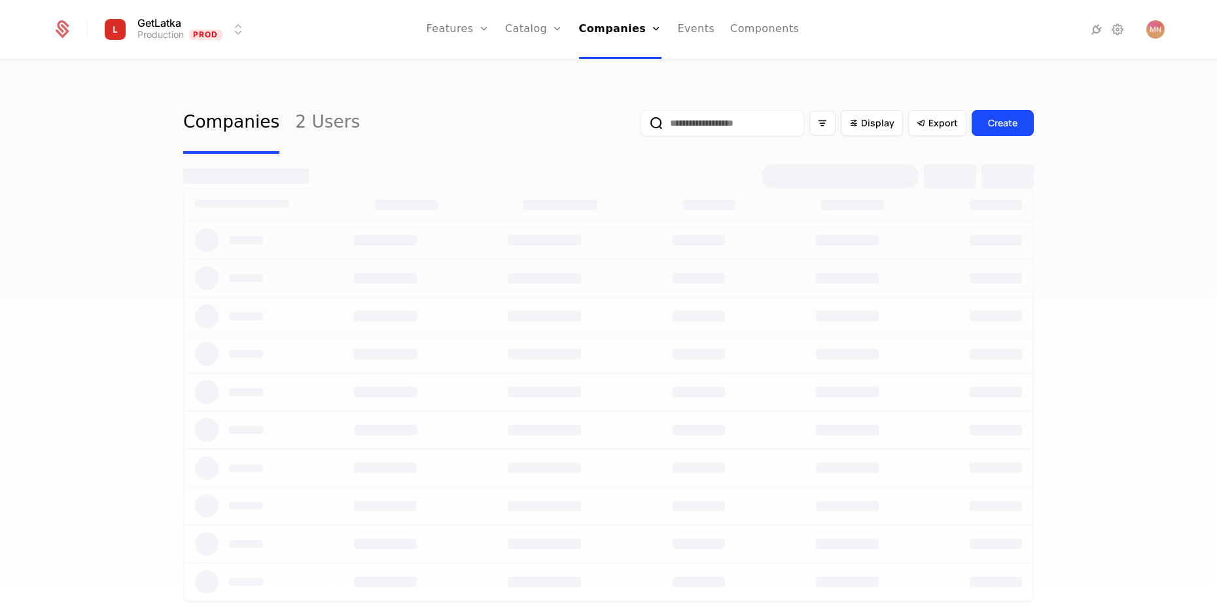
click at [699, 128] on input "email" at bounding box center [723, 123] width 164 height 26
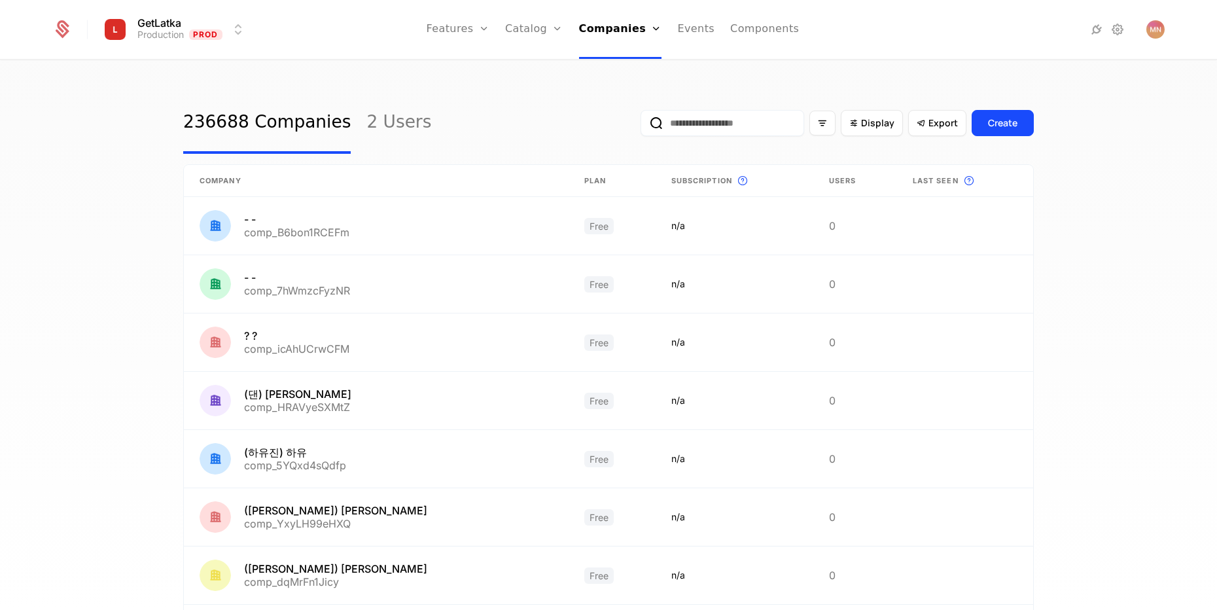
type input "**********"
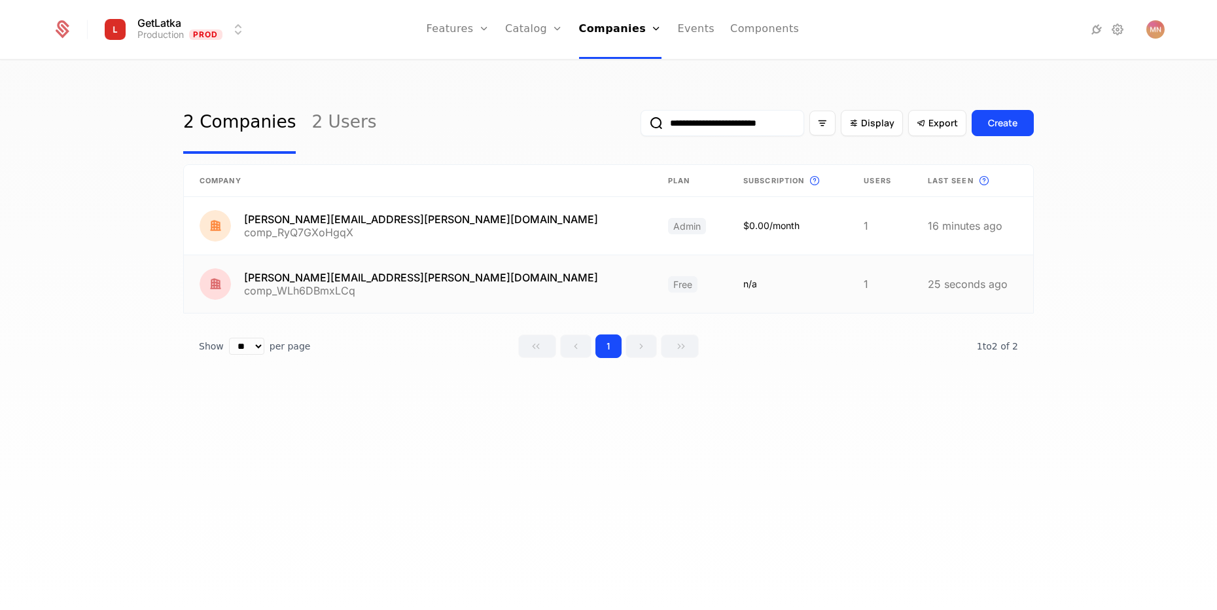
click at [416, 294] on link at bounding box center [418, 284] width 468 height 58
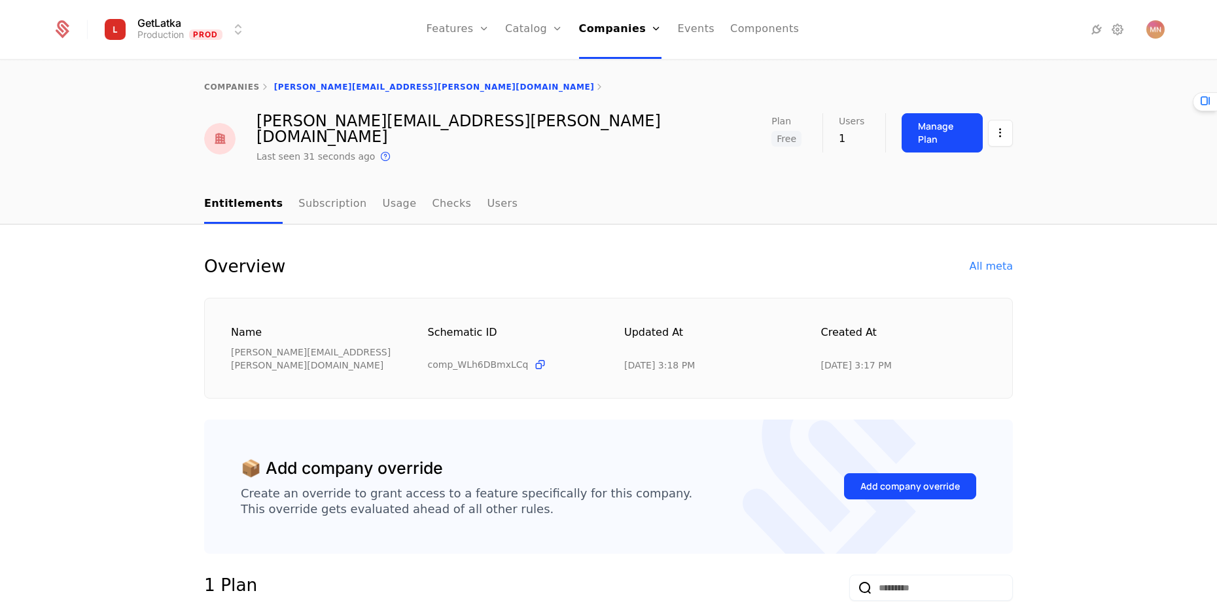
click at [999, 133] on html "GetLatka Production Prod Features Features Flags Catalog Plans Add Ons Credits …" at bounding box center [608, 305] width 1217 height 610
click at [946, 190] on div "Delete company" at bounding box center [941, 197] width 97 height 18
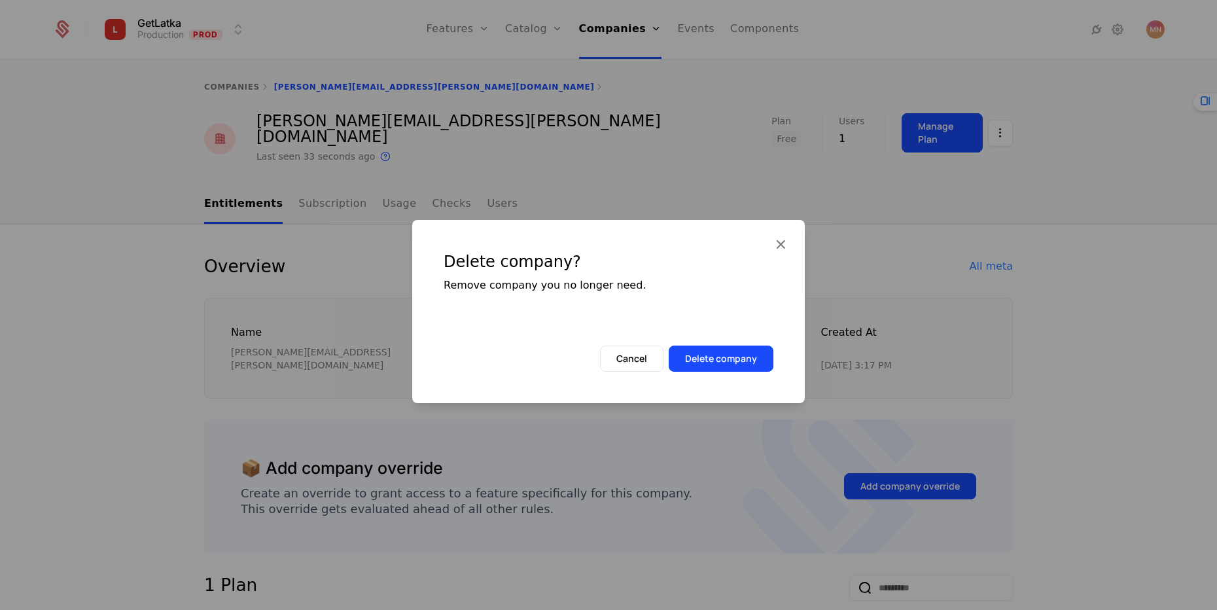
click at [720, 370] on button "Delete company" at bounding box center [721, 358] width 105 height 26
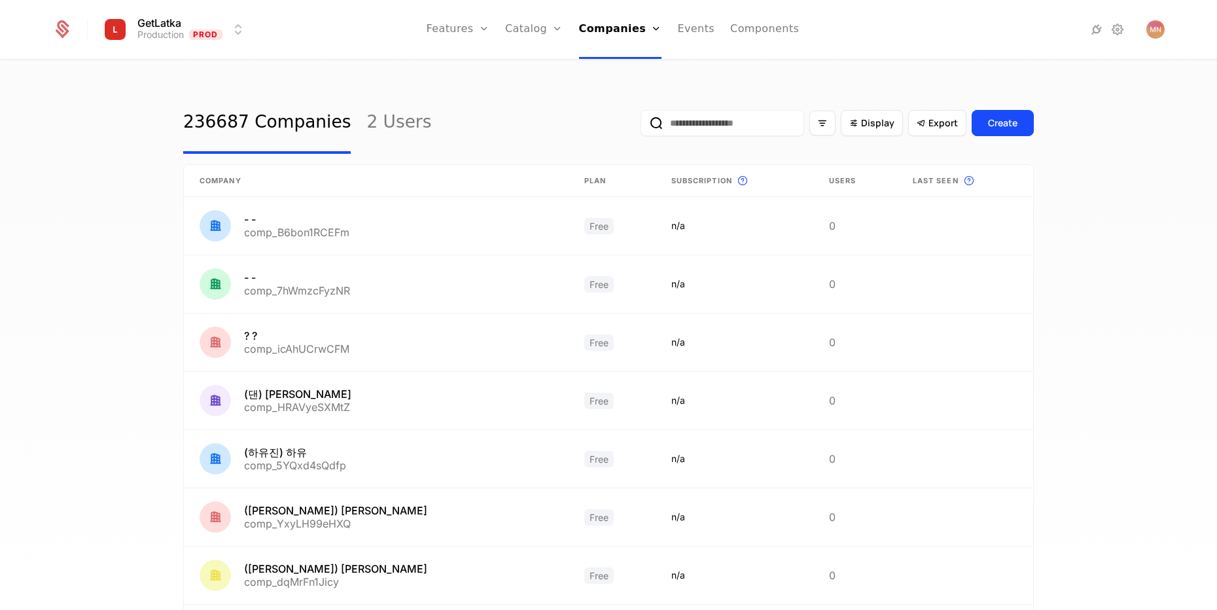
click at [641, 125] on input "email" at bounding box center [723, 123] width 164 height 26
type input "**********"
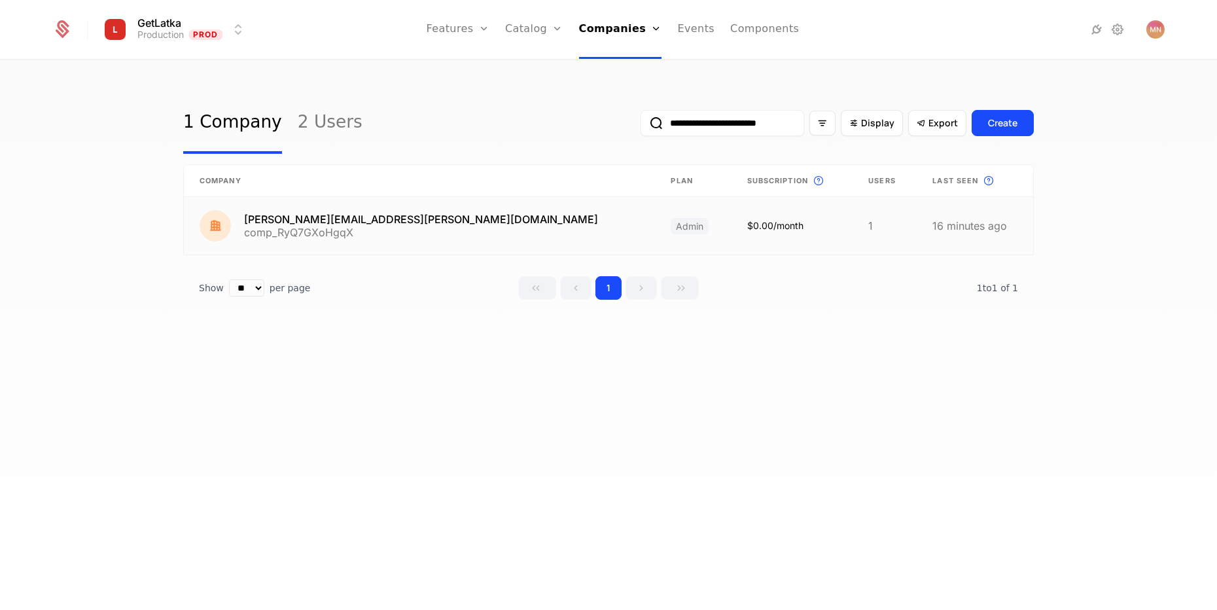
click at [336, 213] on link at bounding box center [419, 226] width 471 height 58
